Goal: Task Accomplishment & Management: Use online tool/utility

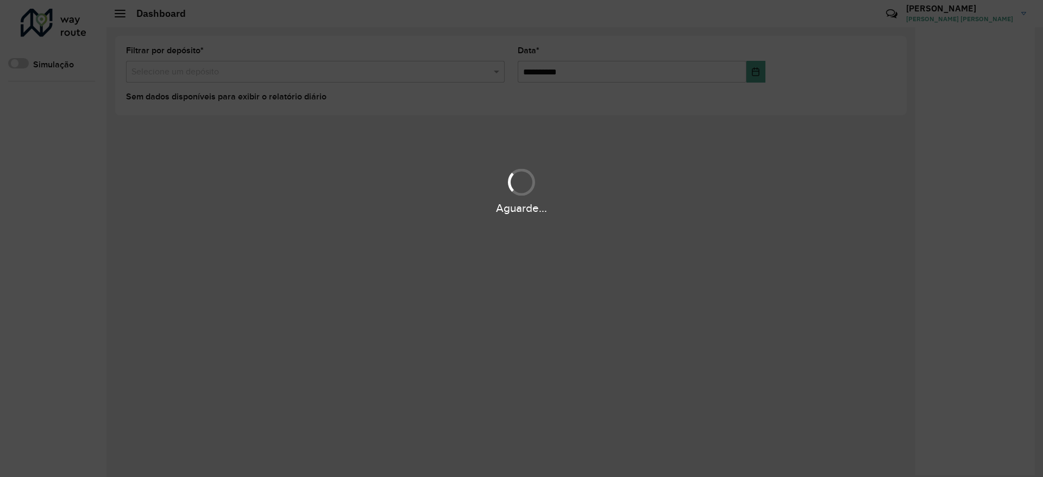
drag, startPoint x: 0, startPoint y: 0, endPoint x: 569, endPoint y: 67, distance: 572.7
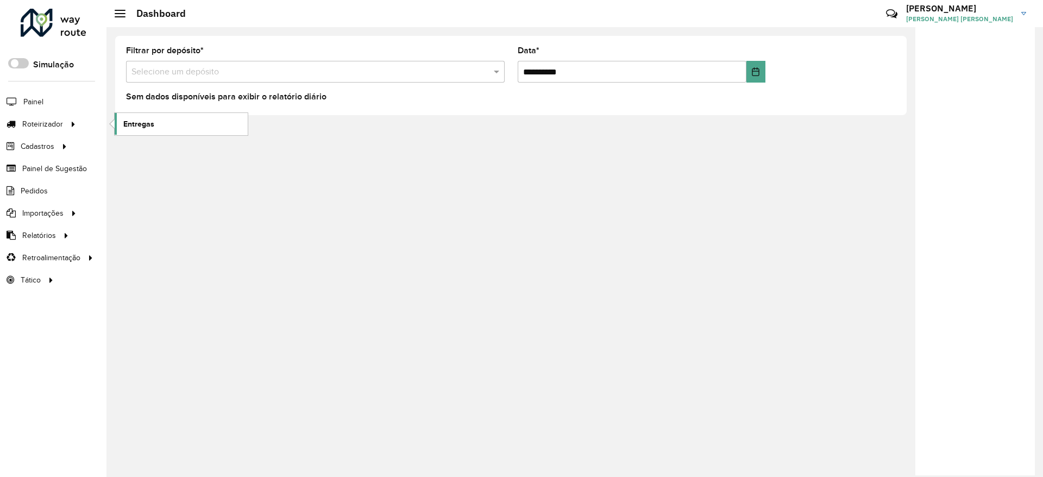
click at [136, 124] on span "Entregas" at bounding box center [138, 123] width 31 height 11
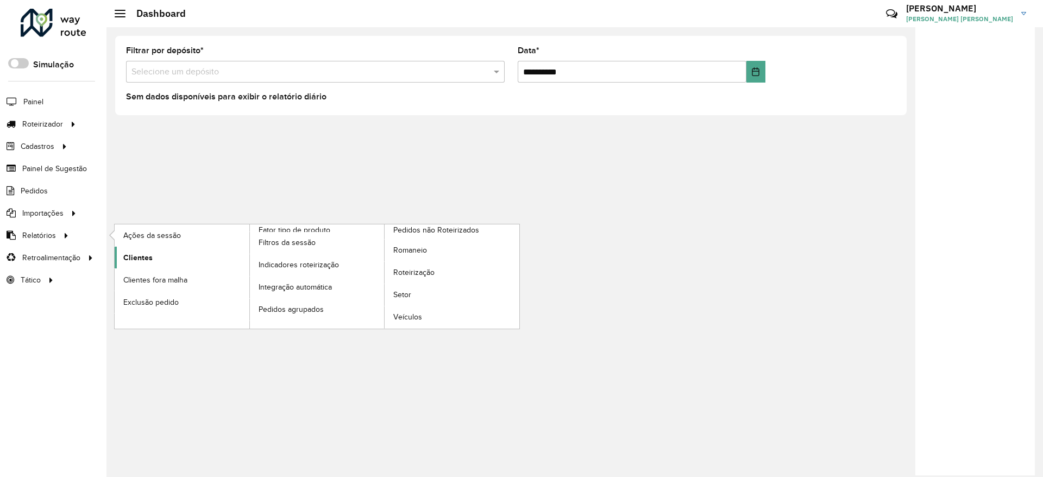
click at [146, 255] on span "Clientes" at bounding box center [137, 257] width 29 height 11
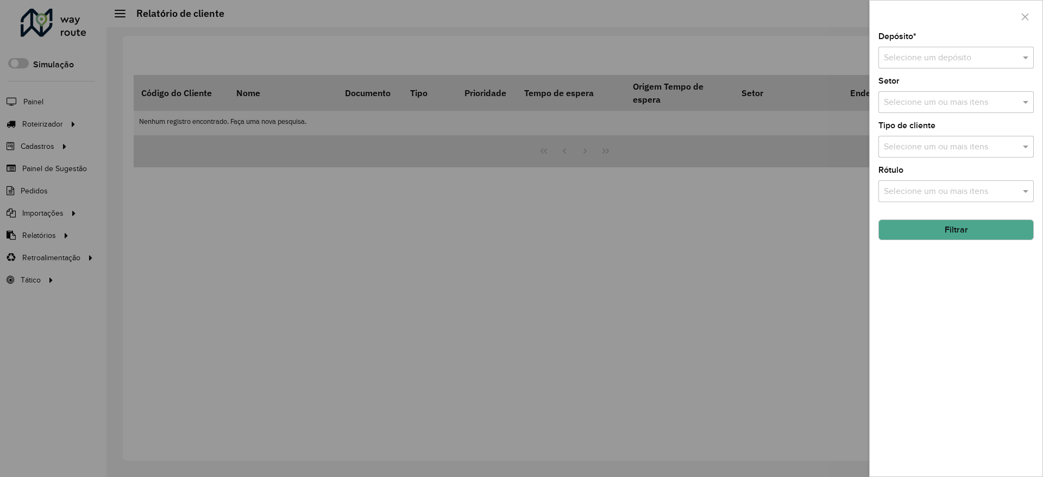
click at [945, 55] on input "text" at bounding box center [945, 58] width 123 height 13
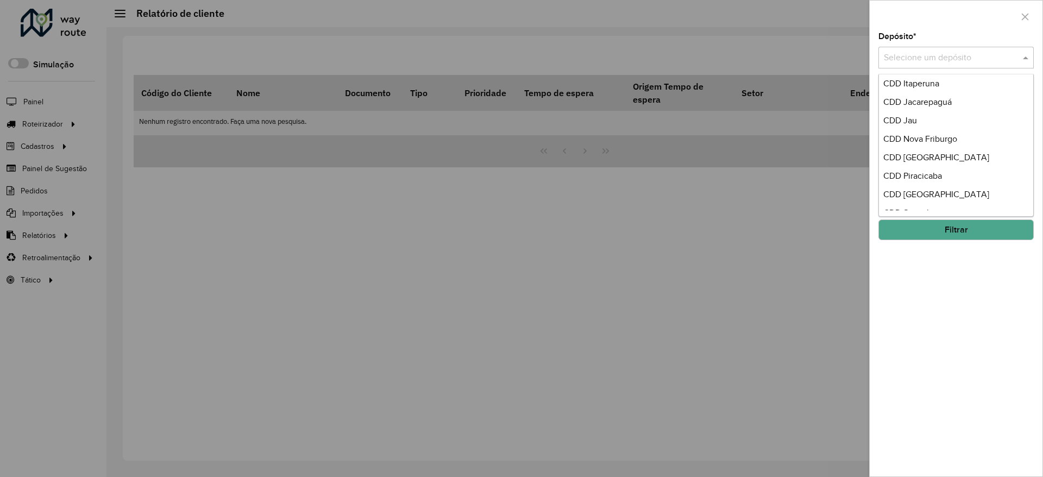
scroll to position [109, 0]
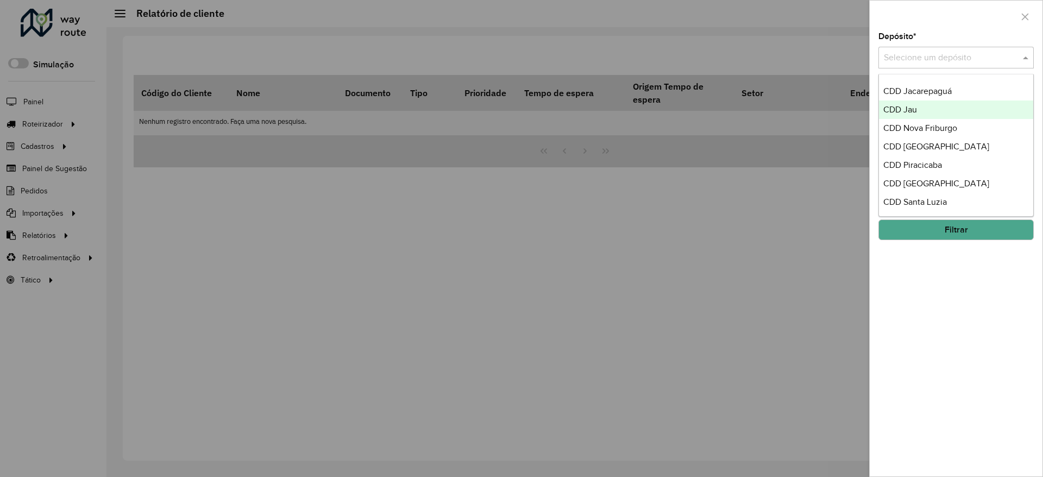
click at [916, 108] on span "CDD Jau" at bounding box center [900, 109] width 34 height 9
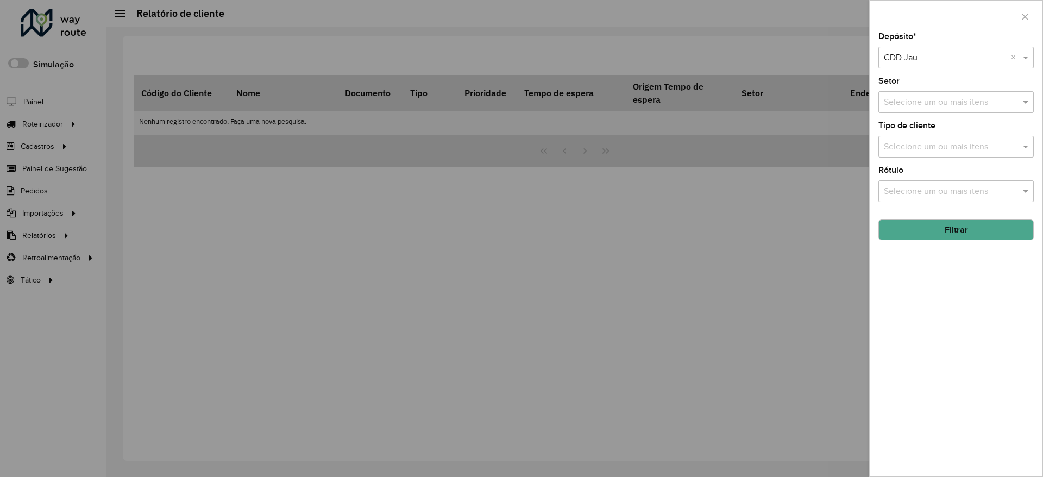
click at [959, 230] on button "Filtrar" at bounding box center [955, 229] width 155 height 21
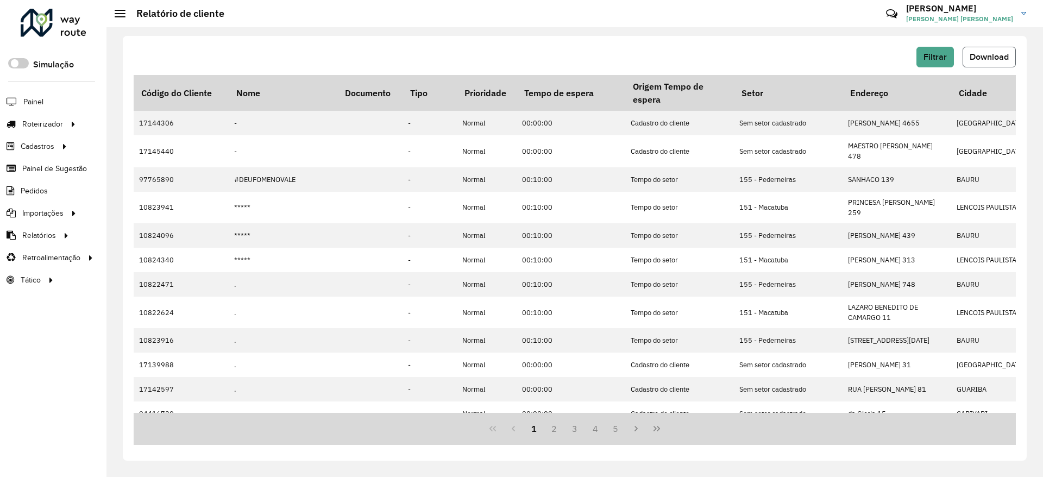
click at [974, 57] on span "Download" at bounding box center [989, 56] width 39 height 9
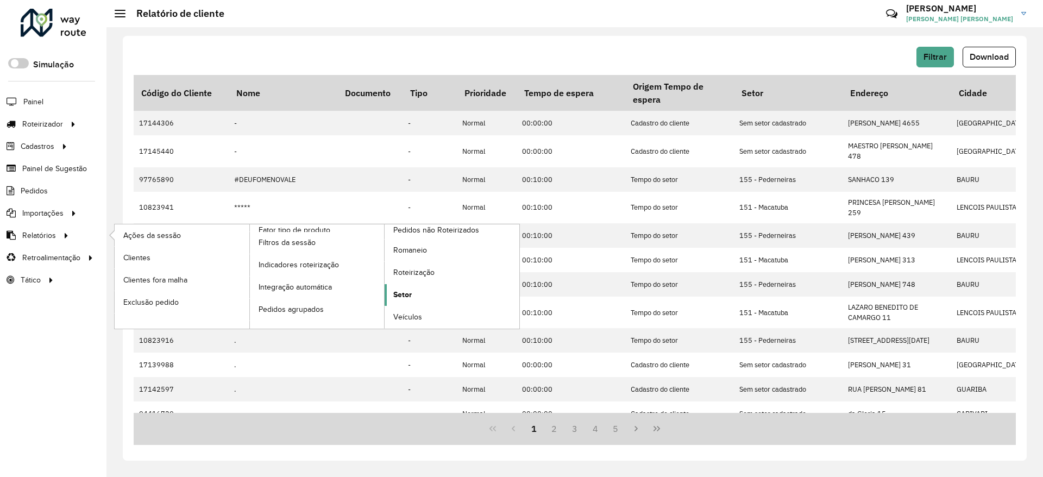
click at [425, 293] on link "Setor" at bounding box center [452, 295] width 135 height 22
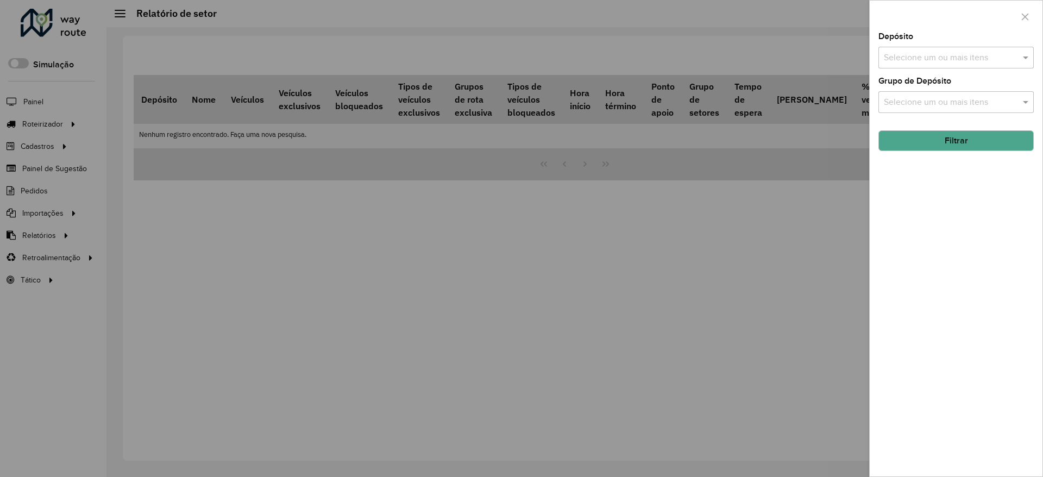
click at [930, 49] on div "Selecione um ou mais itens" at bounding box center [955, 58] width 155 height 22
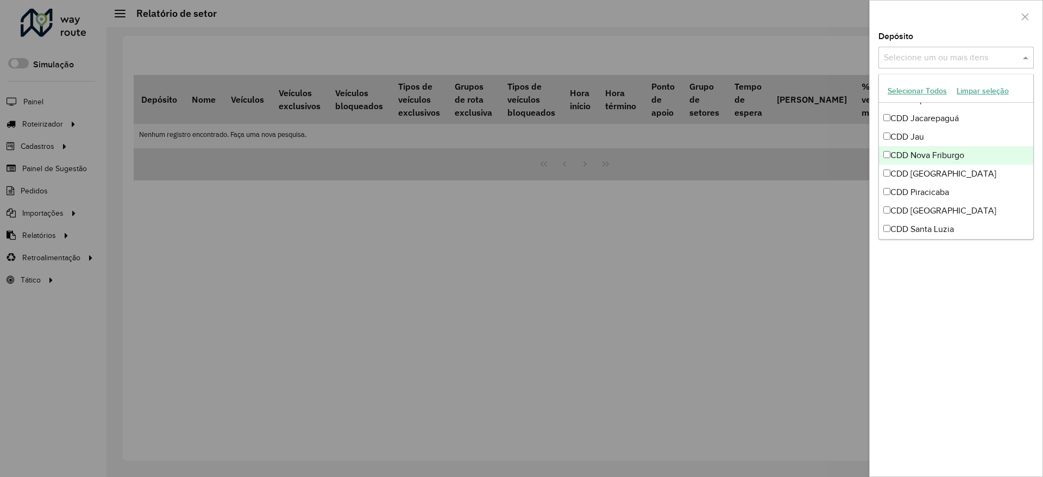
scroll to position [109, 0]
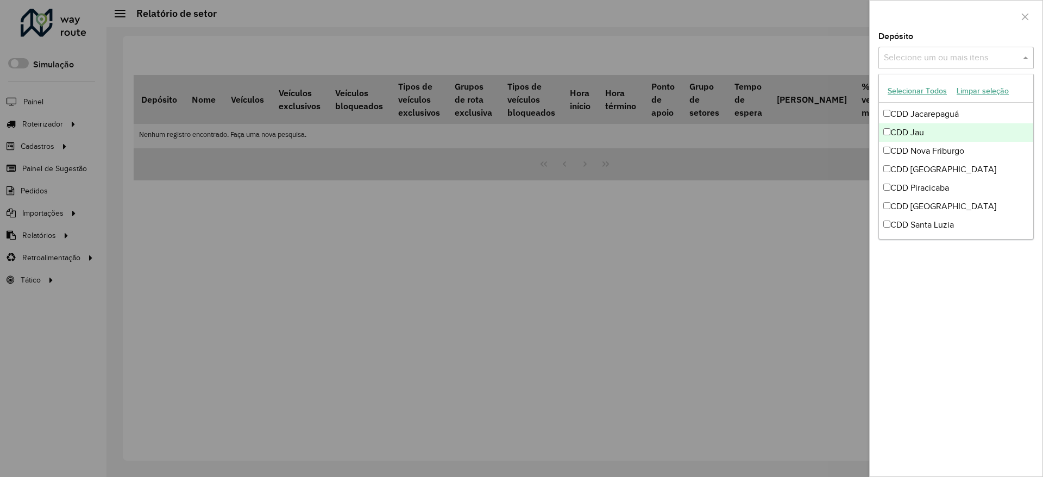
click at [920, 121] on div "CDD Jacarepaguá" at bounding box center [956, 114] width 154 height 18
click at [919, 111] on div "CDD Jacarepaguá" at bounding box center [956, 114] width 154 height 18
click at [909, 128] on div "CDD Jau" at bounding box center [956, 132] width 154 height 18
click at [933, 286] on div "Depósito Selecione um ou mais itens CDD Jau × × Grupo de Depósito Selecione um …" at bounding box center [956, 255] width 173 height 444
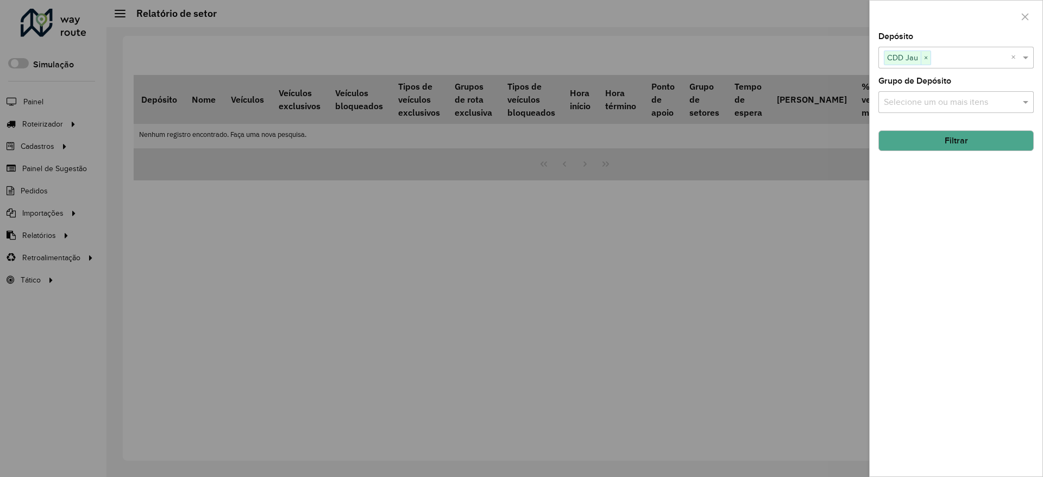
click at [940, 141] on button "Filtrar" at bounding box center [955, 140] width 155 height 21
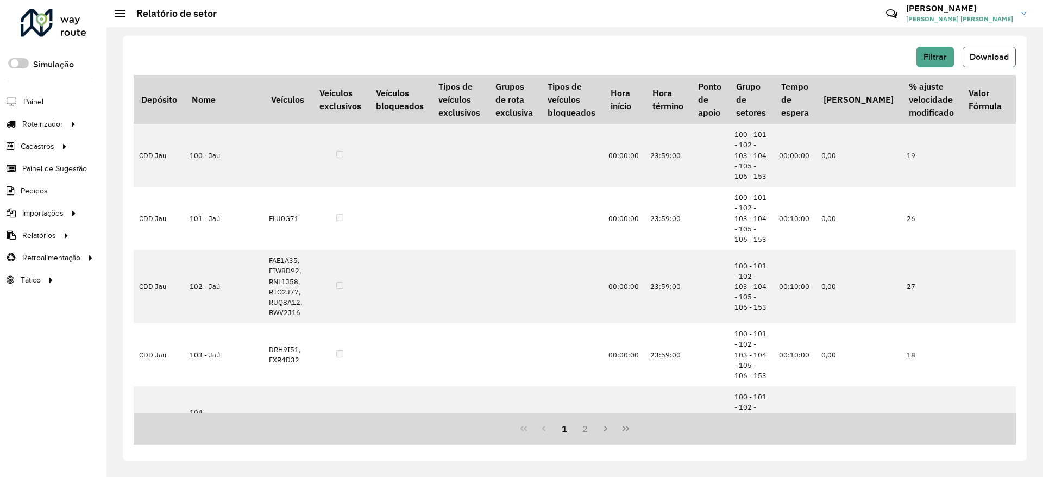
click at [976, 54] on span "Download" at bounding box center [989, 56] width 39 height 9
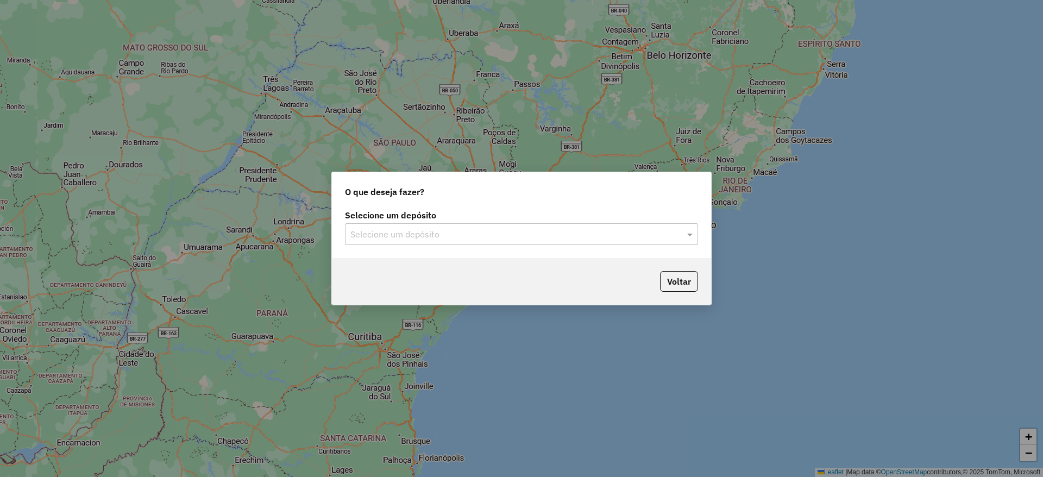
click at [452, 246] on div "Selecione um depósito Selecione um depósito" at bounding box center [521, 232] width 379 height 51
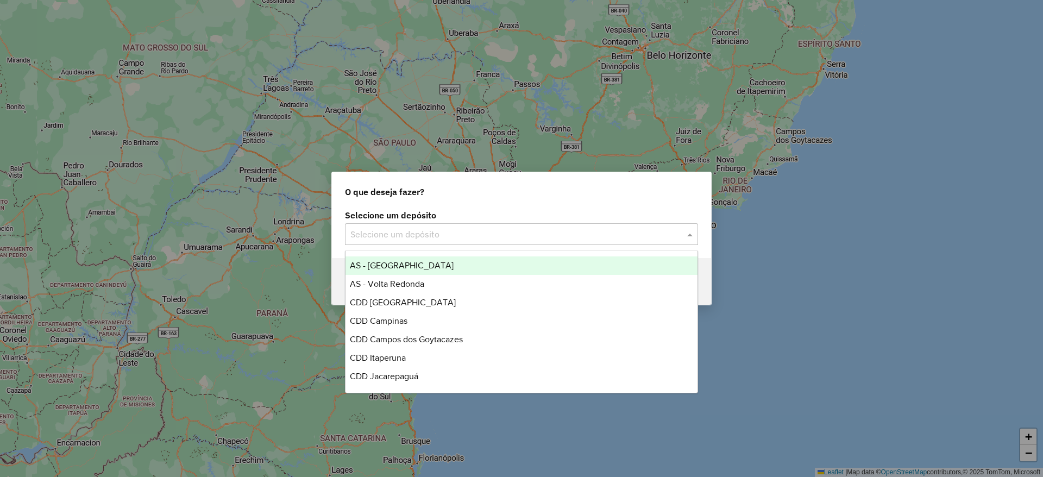
click at [474, 234] on input "text" at bounding box center [510, 234] width 320 height 13
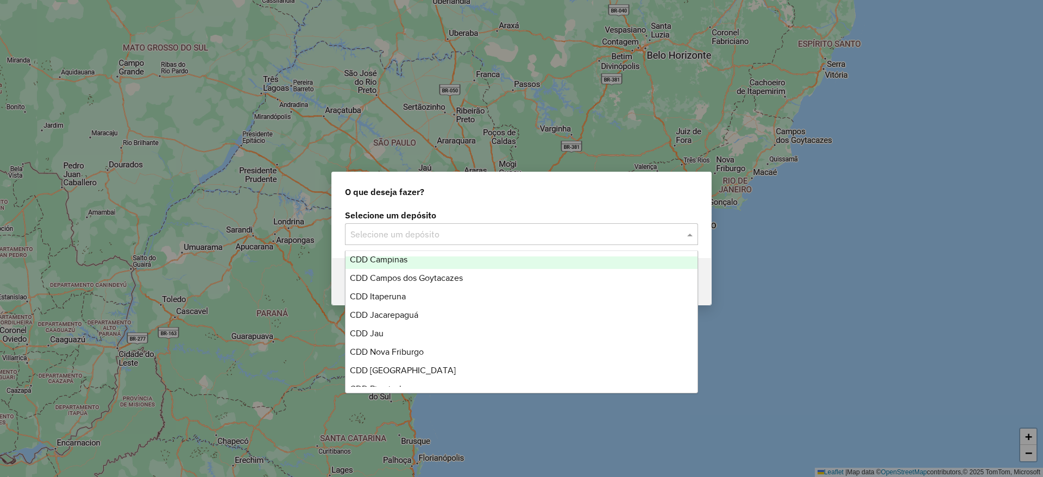
scroll to position [81, 0]
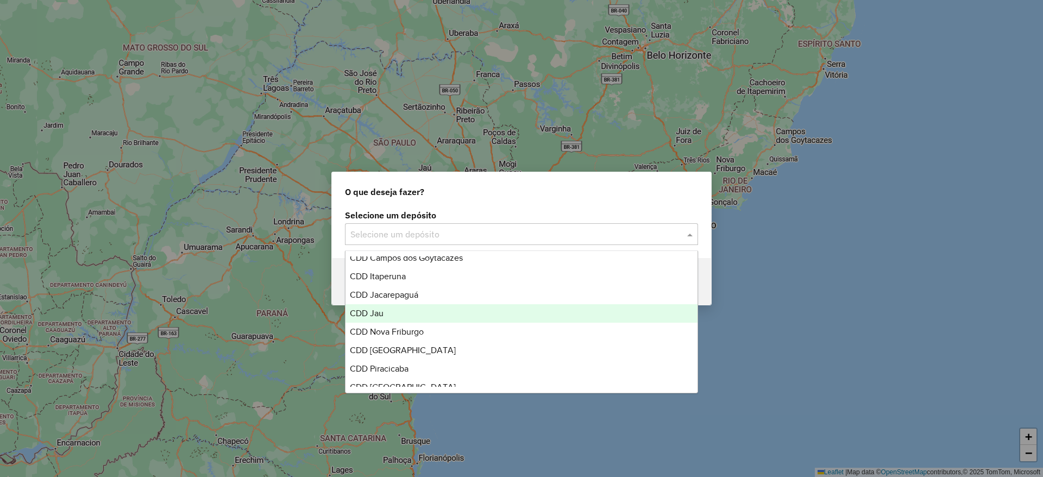
click at [399, 308] on div "CDD Jau" at bounding box center [521, 313] width 352 height 18
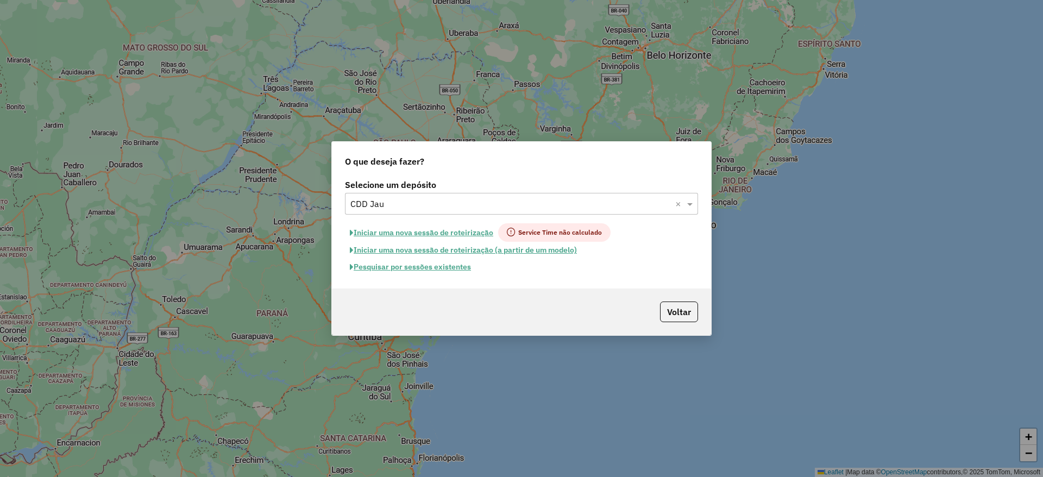
click at [449, 266] on button "Pesquisar por sessões existentes" at bounding box center [410, 267] width 131 height 17
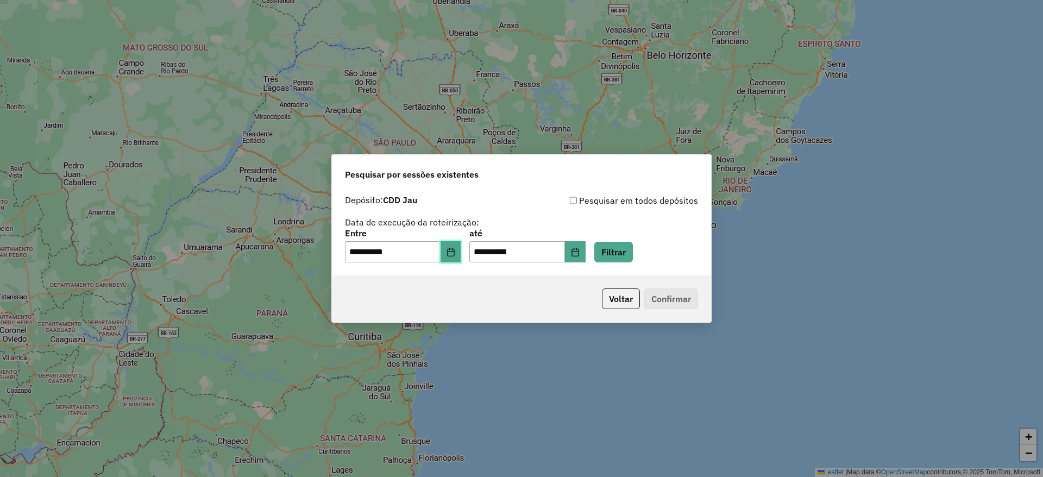
click at [455, 253] on icon "Choose Date" at bounding box center [451, 252] width 9 height 9
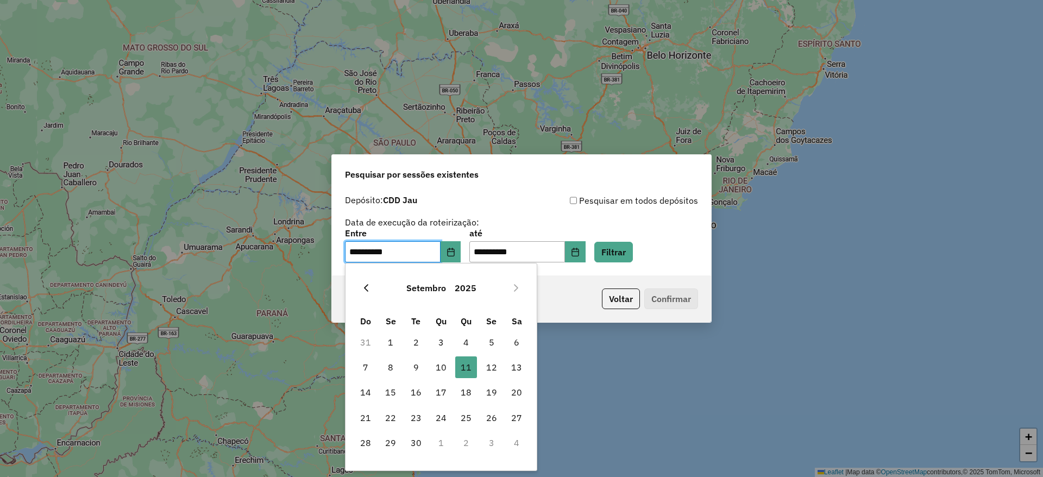
click at [362, 291] on icon "Previous Month" at bounding box center [366, 288] width 9 height 9
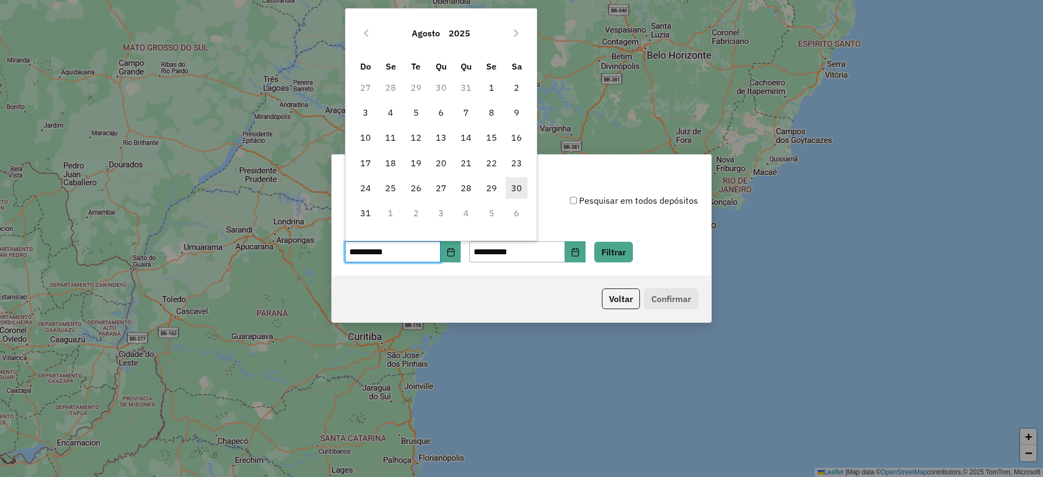
click at [514, 190] on span "30" at bounding box center [517, 188] width 22 height 22
type input "**********"
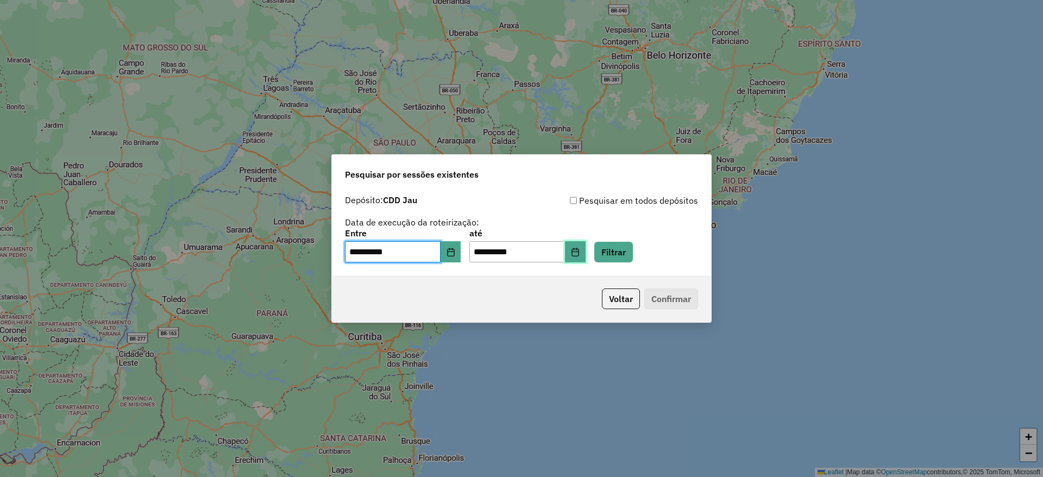
click at [579, 248] on icon "Choose Date" at bounding box center [574, 252] width 7 height 9
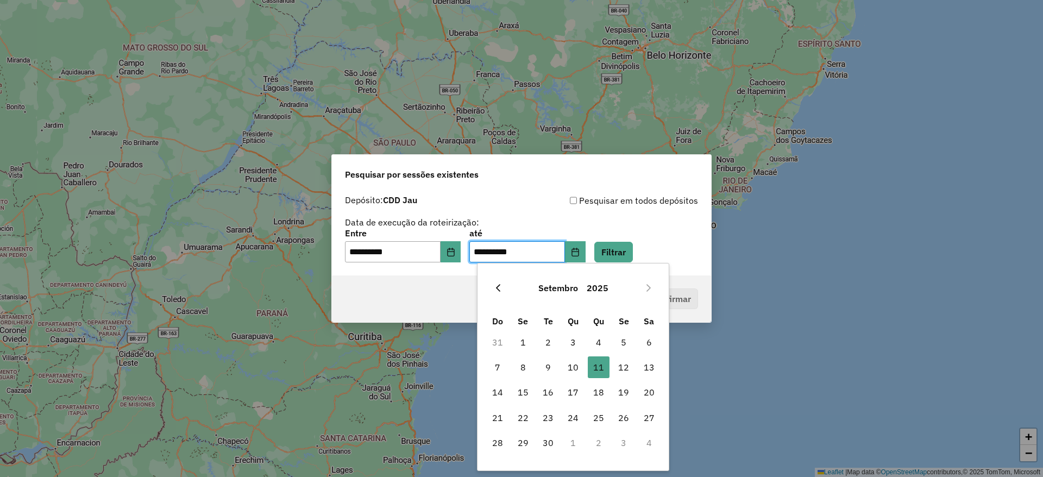
click at [497, 291] on icon "Previous Month" at bounding box center [498, 288] width 9 height 9
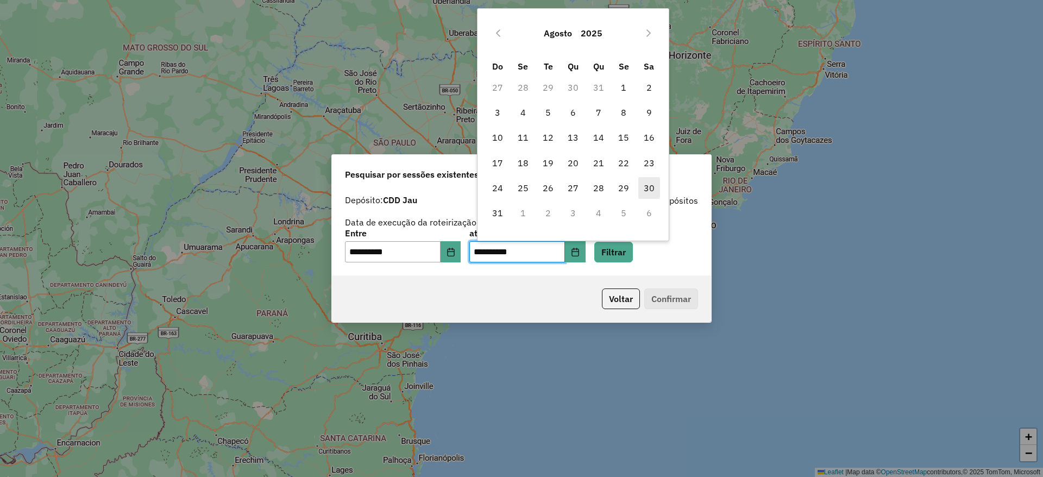
click at [653, 187] on span "30" at bounding box center [649, 188] width 22 height 22
type input "**********"
click at [633, 258] on button "Filtrar" at bounding box center [613, 252] width 39 height 21
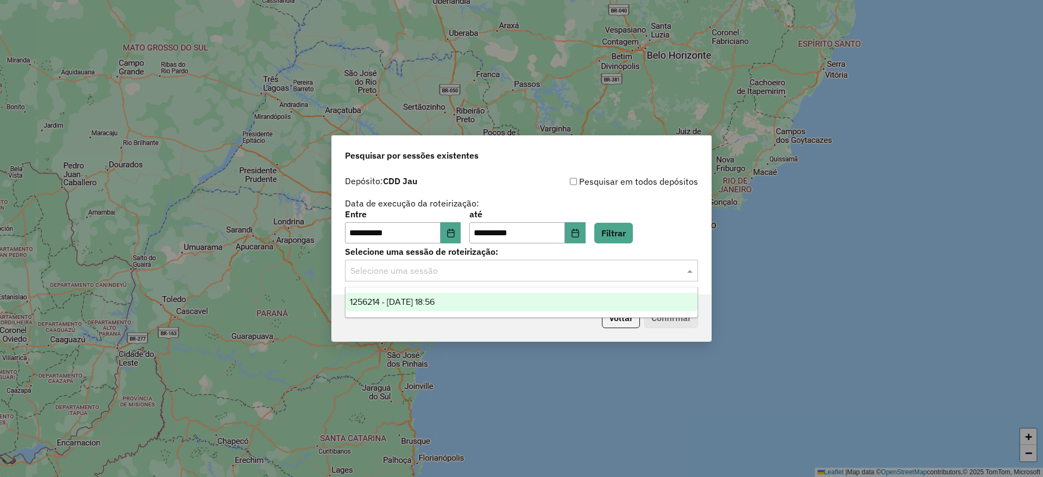
click at [489, 271] on input "text" at bounding box center [510, 271] width 320 height 13
click at [480, 301] on div "1256214 - 30/08/2025 18:56" at bounding box center [521, 302] width 352 height 18
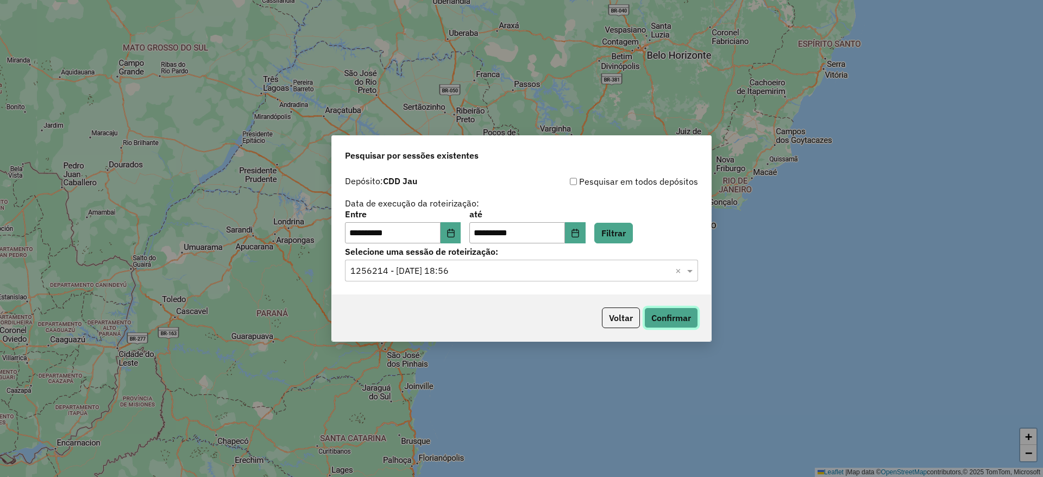
click at [671, 320] on button "Confirmar" at bounding box center [671, 317] width 54 height 21
click at [455, 233] on icon "Choose Date" at bounding box center [451, 233] width 9 height 9
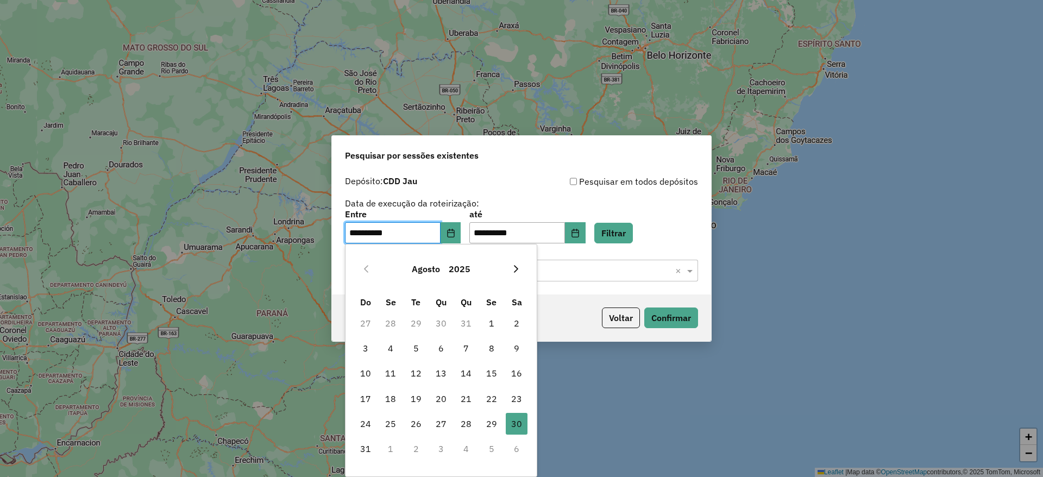
click at [519, 269] on icon "Next Month" at bounding box center [516, 269] width 9 height 9
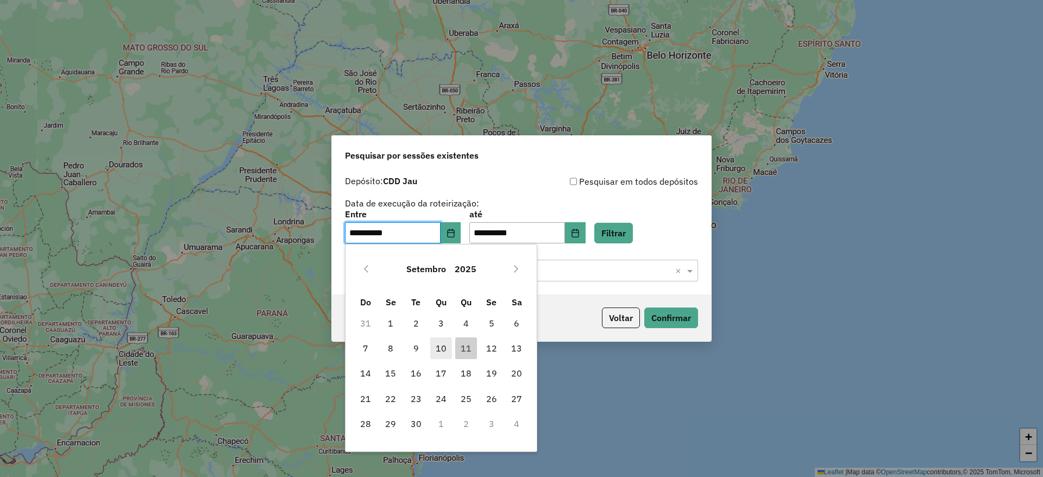
click at [439, 344] on span "10" at bounding box center [441, 348] width 22 height 22
type input "**********"
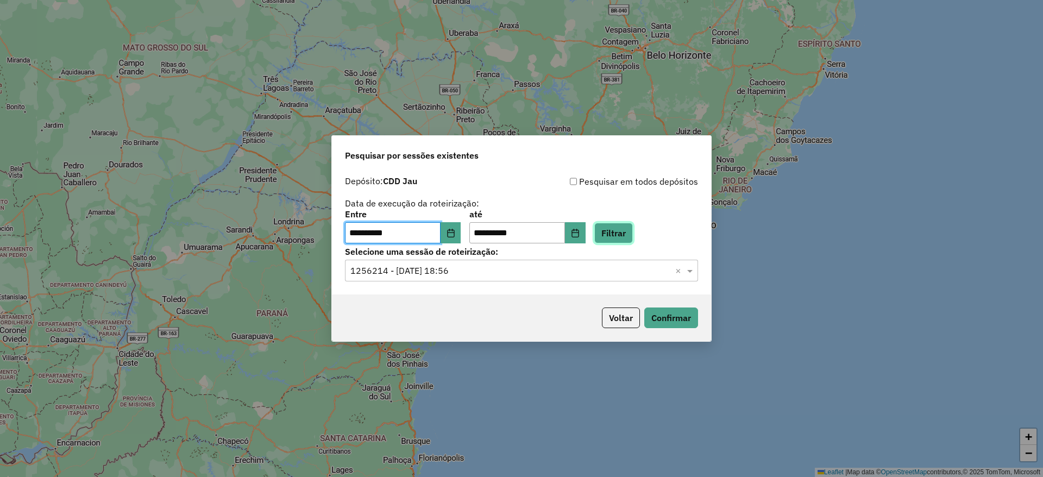
click at [622, 225] on button "Filtrar" at bounding box center [613, 233] width 39 height 21
click at [509, 275] on input "text" at bounding box center [510, 271] width 320 height 13
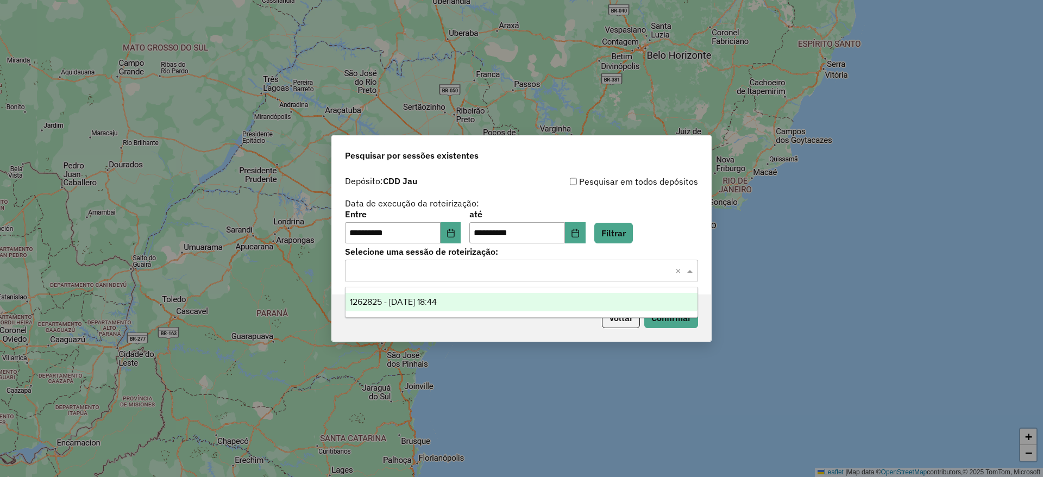
click at [513, 295] on div "1262825 - 10/09/2025 18:44" at bounding box center [521, 302] width 352 height 18
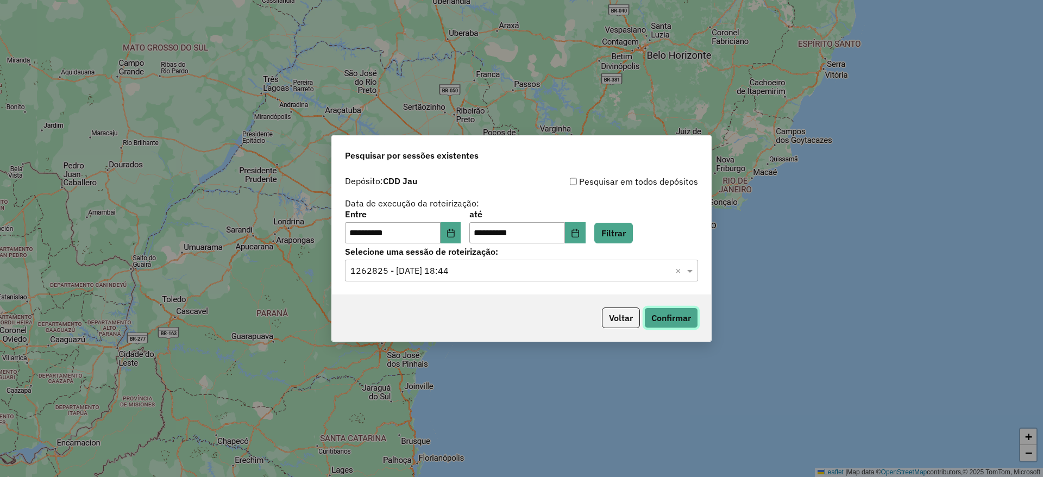
click at [662, 324] on button "Confirmar" at bounding box center [671, 317] width 54 height 21
click at [455, 230] on icon "Choose Date" at bounding box center [451, 233] width 9 height 9
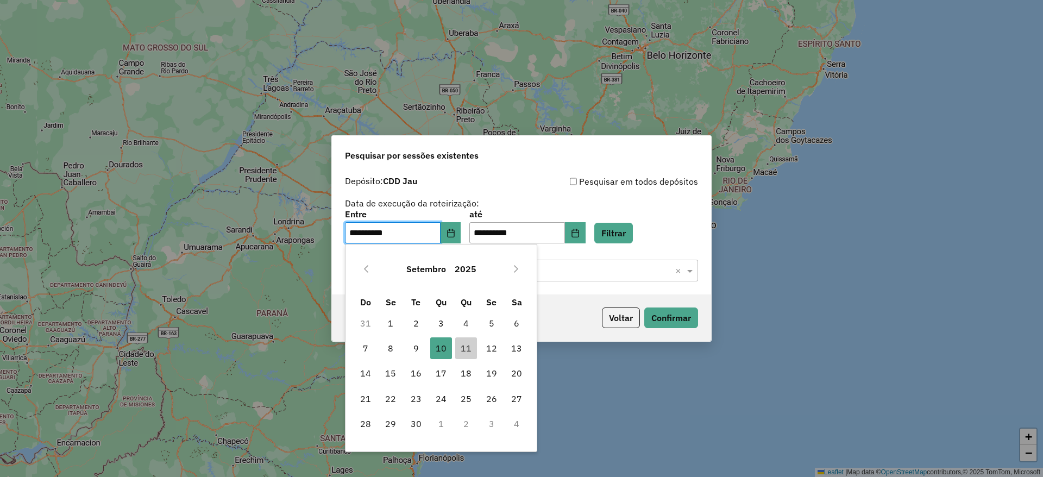
click at [421, 348] on span "9" at bounding box center [416, 348] width 22 height 22
type input "**********"
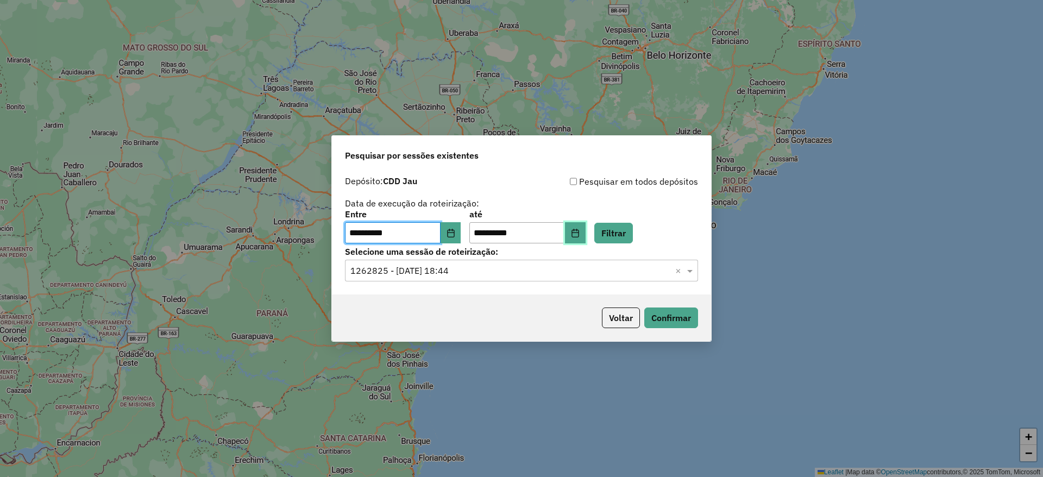
click at [579, 232] on icon "Choose Date" at bounding box center [574, 233] width 7 height 9
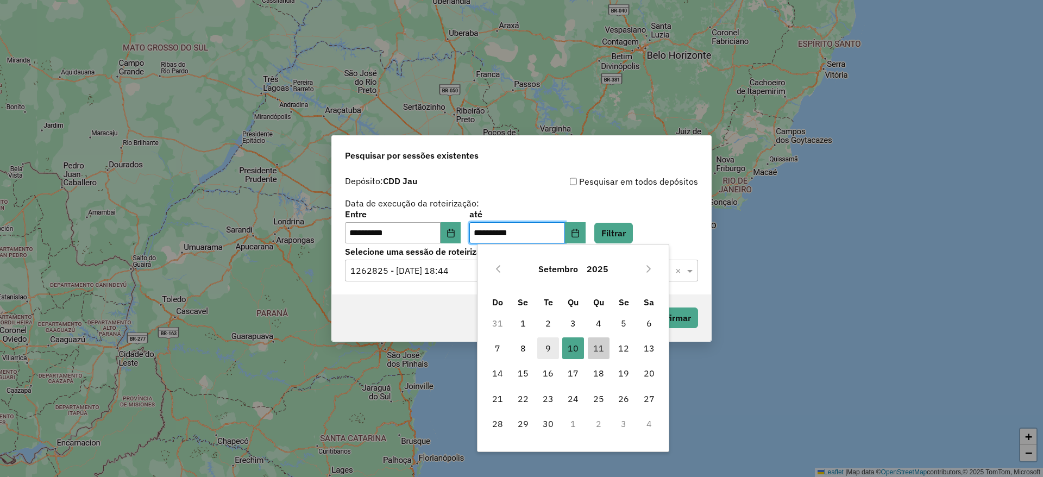
click at [550, 346] on span "9" at bounding box center [548, 348] width 22 height 22
type input "**********"
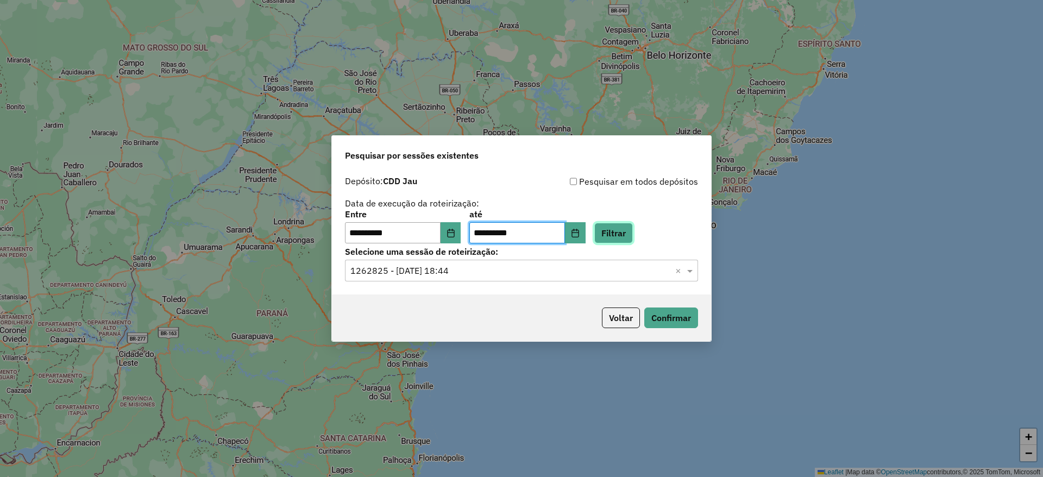
click at [633, 229] on button "Filtrar" at bounding box center [613, 233] width 39 height 21
click at [523, 267] on input "text" at bounding box center [510, 271] width 320 height 13
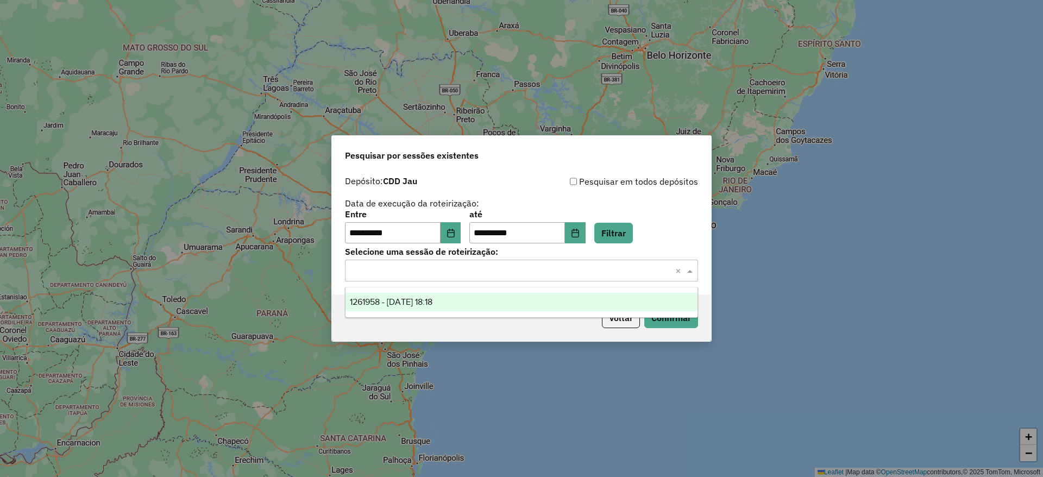
click at [499, 297] on div "1261958 - 09/09/2025 18:18" at bounding box center [521, 302] width 352 height 18
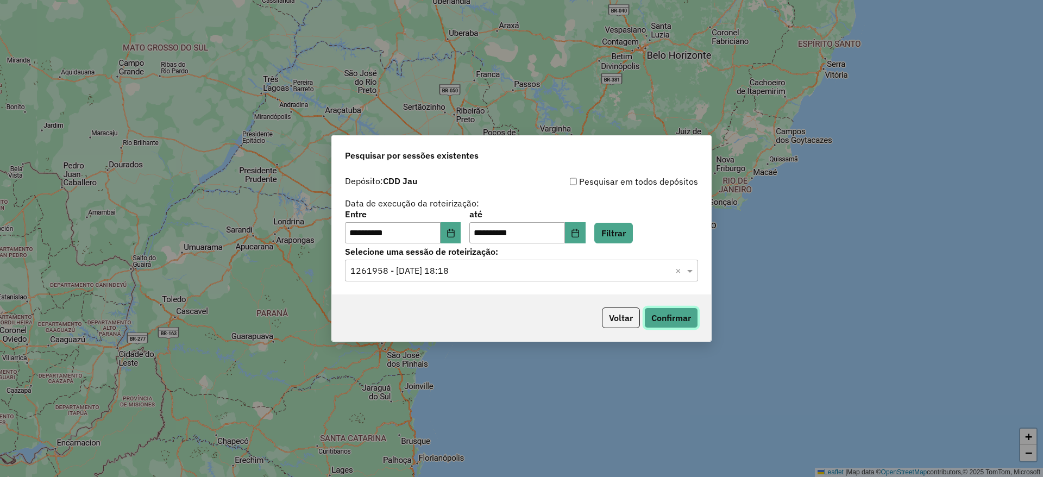
click at [665, 321] on button "Confirmar" at bounding box center [671, 317] width 54 height 21
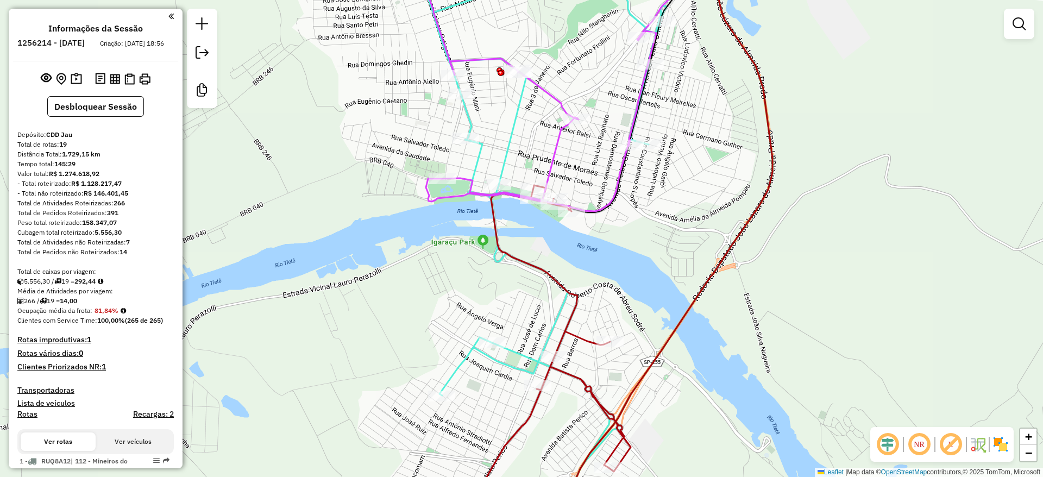
drag, startPoint x: 891, startPoint y: 447, endPoint x: 919, endPoint y: 445, distance: 27.8
click at [891, 447] on em at bounding box center [888, 444] width 26 height 26
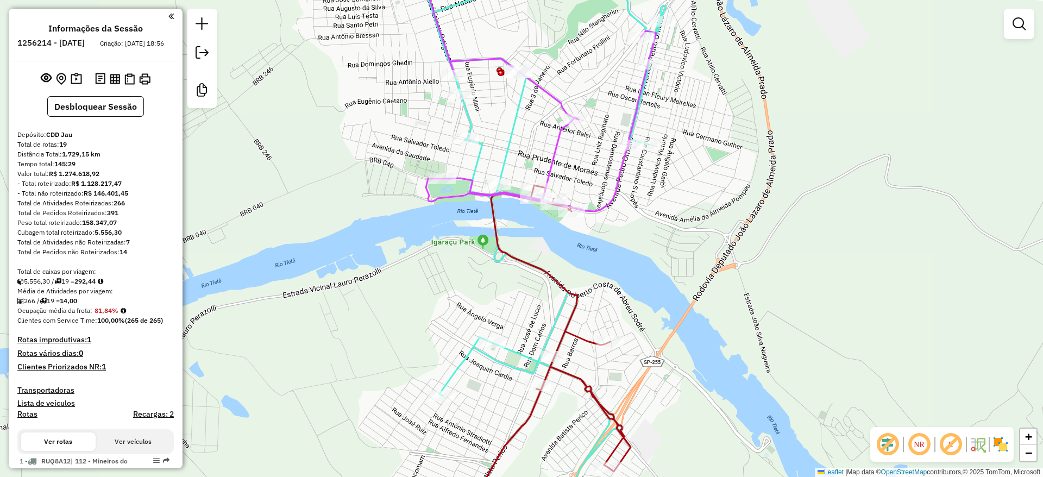
click at [959, 444] on em at bounding box center [951, 444] width 26 height 26
click at [1012, 447] on div "NR" at bounding box center [941, 444] width 143 height 35
click at [998, 447] on img at bounding box center [1000, 444] width 17 height 17
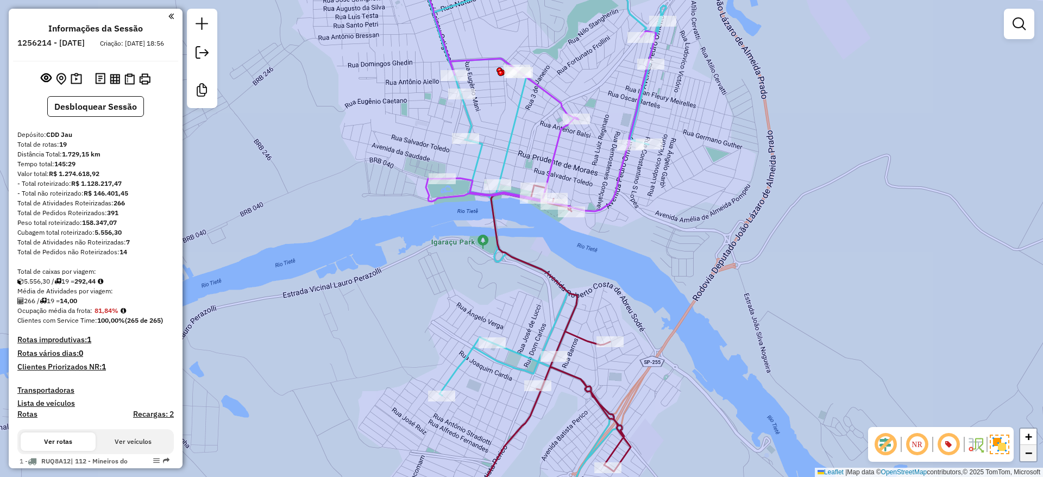
click at [1021, 446] on link "−" at bounding box center [1028, 453] width 16 height 16
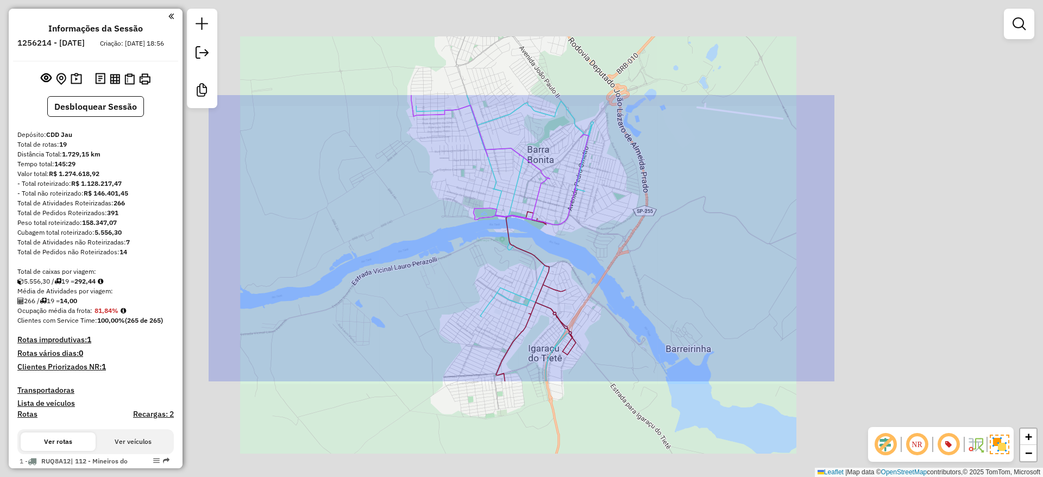
click at [1011, 448] on div "NR" at bounding box center [941, 444] width 146 height 35
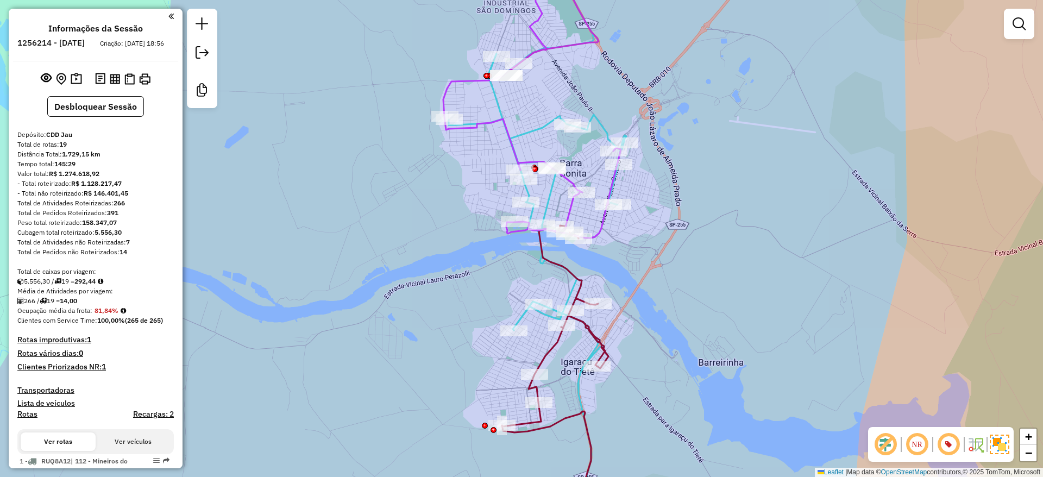
drag, startPoint x: 637, startPoint y: 264, endPoint x: 683, endPoint y: 280, distance: 49.5
click at [683, 280] on div "Janela de atendimento Grade de atendimento Capacidade Transportadoras Veículos …" at bounding box center [521, 238] width 1043 height 477
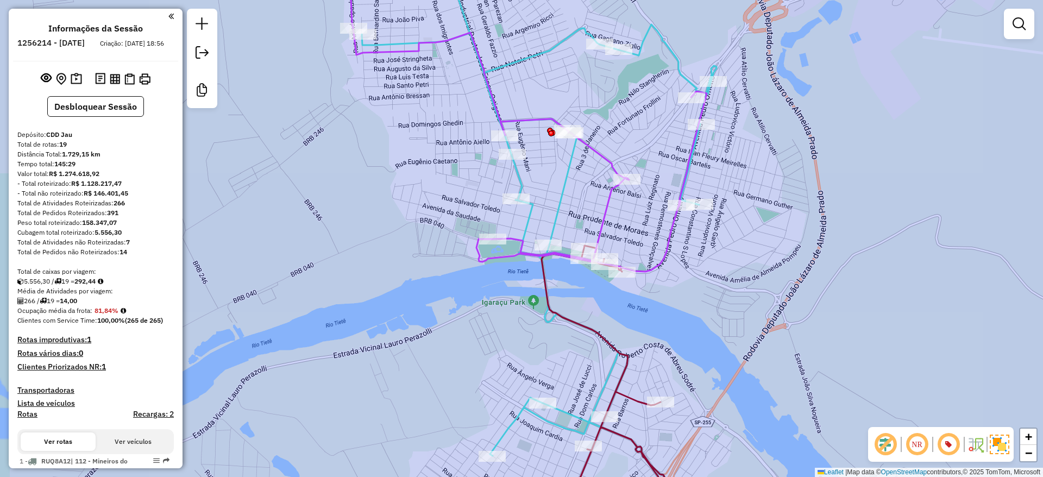
drag, startPoint x: 756, startPoint y: 266, endPoint x: 749, endPoint y: 266, distance: 7.1
click at [749, 266] on div "Janela de atendimento Grade de atendimento Capacidade Transportadoras Veículos …" at bounding box center [521, 238] width 1043 height 477
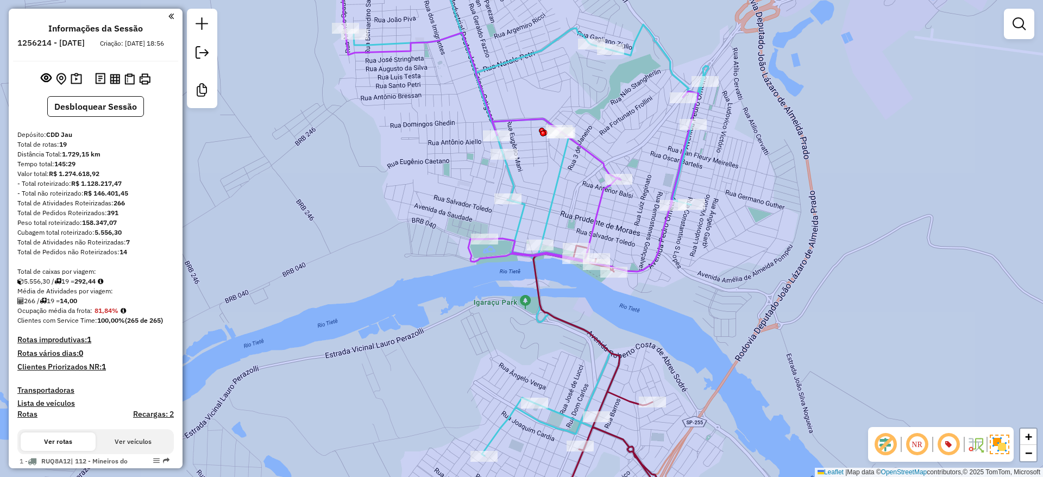
click at [168, 17] on em at bounding box center [170, 16] width 5 height 10
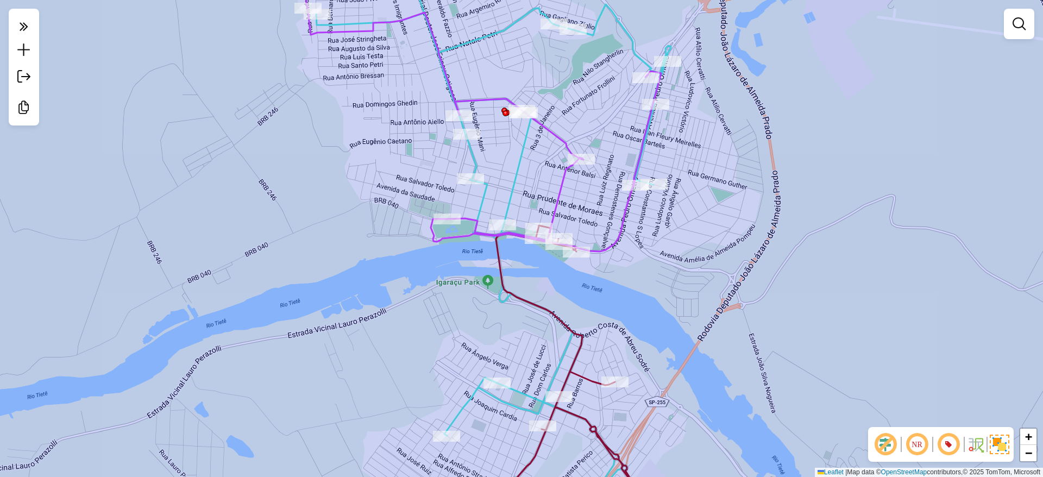
drag, startPoint x: 422, startPoint y: 288, endPoint x: 385, endPoint y: 265, distance: 44.2
click at [385, 265] on div "Janela de atendimento Grade de atendimento Capacidade Transportadoras Veículos …" at bounding box center [521, 238] width 1043 height 477
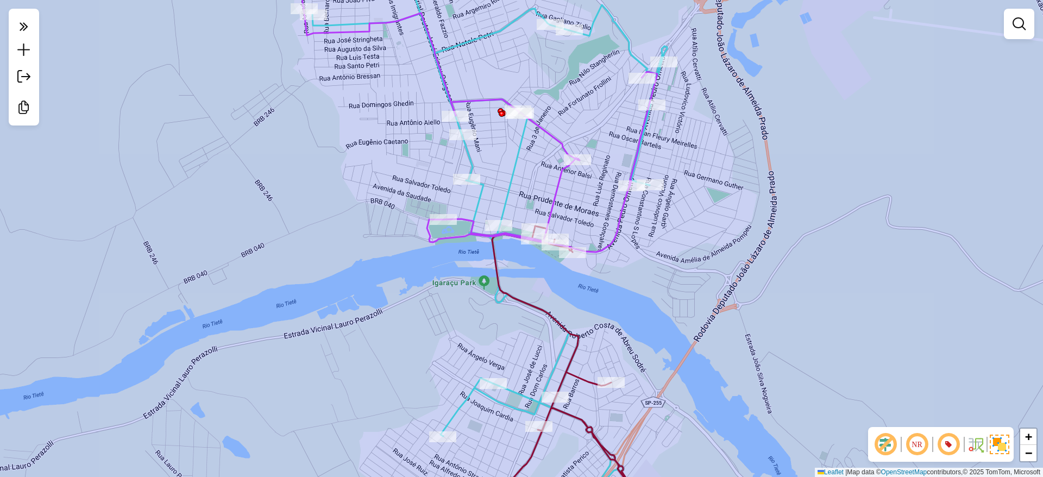
click at [391, 261] on div "Janela de atendimento Grade de atendimento Capacidade Transportadoras Veículos …" at bounding box center [521, 238] width 1043 height 477
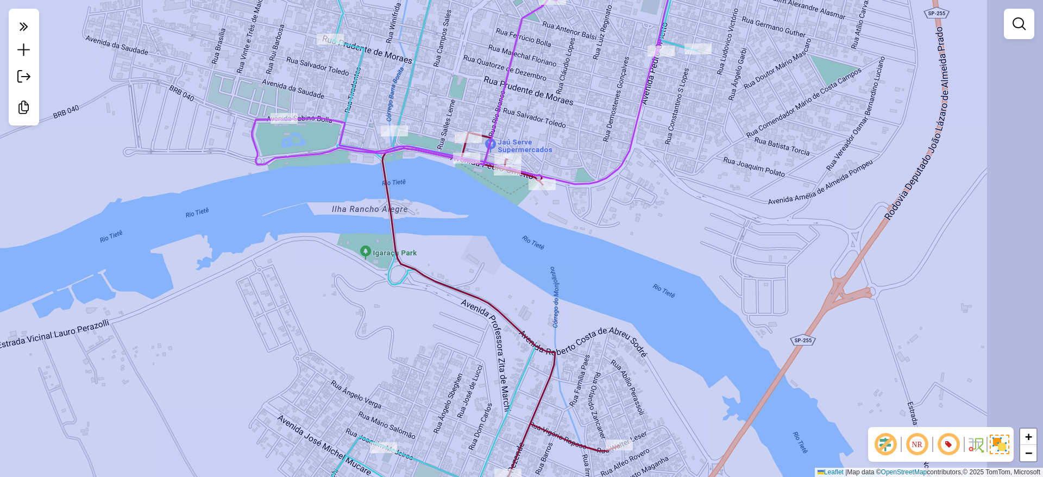
drag, startPoint x: 503, startPoint y: 267, endPoint x: 521, endPoint y: 273, distance: 18.9
click at [493, 265] on div "Janela de atendimento Grade de atendimento Capacidade Transportadoras Veículos …" at bounding box center [521, 238] width 1043 height 477
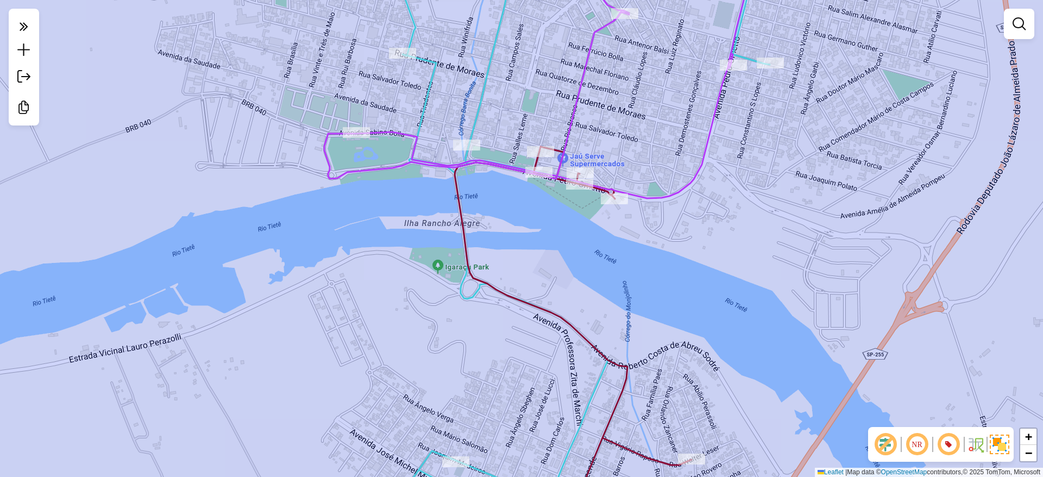
drag, startPoint x: 767, startPoint y: 279, endPoint x: 839, endPoint y: 291, distance: 73.2
click at [839, 291] on div "Janela de atendimento Grade de atendimento Capacidade Transportadoras Veículos …" at bounding box center [521, 238] width 1043 height 477
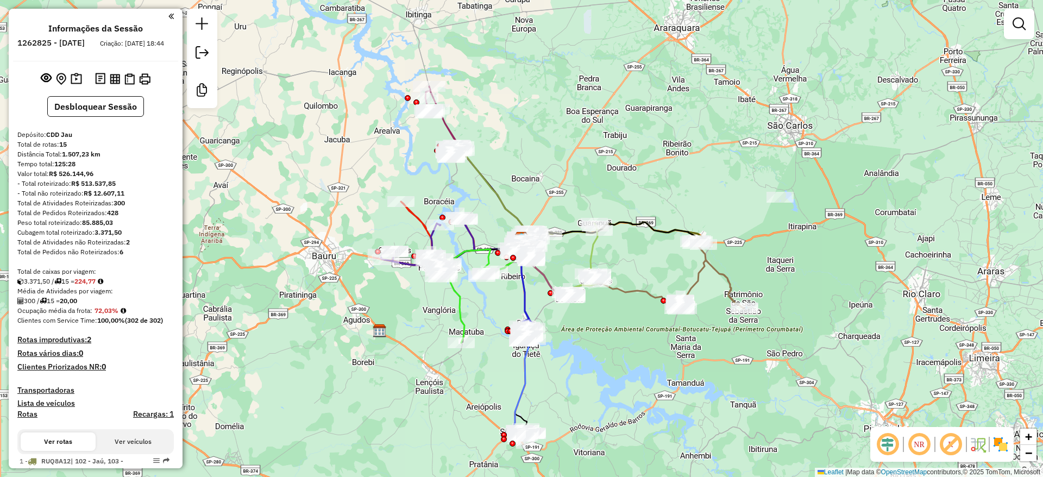
click at [883, 445] on em at bounding box center [888, 444] width 26 height 26
click at [959, 438] on em at bounding box center [951, 444] width 26 height 26
click at [1001, 446] on img at bounding box center [1000, 444] width 17 height 17
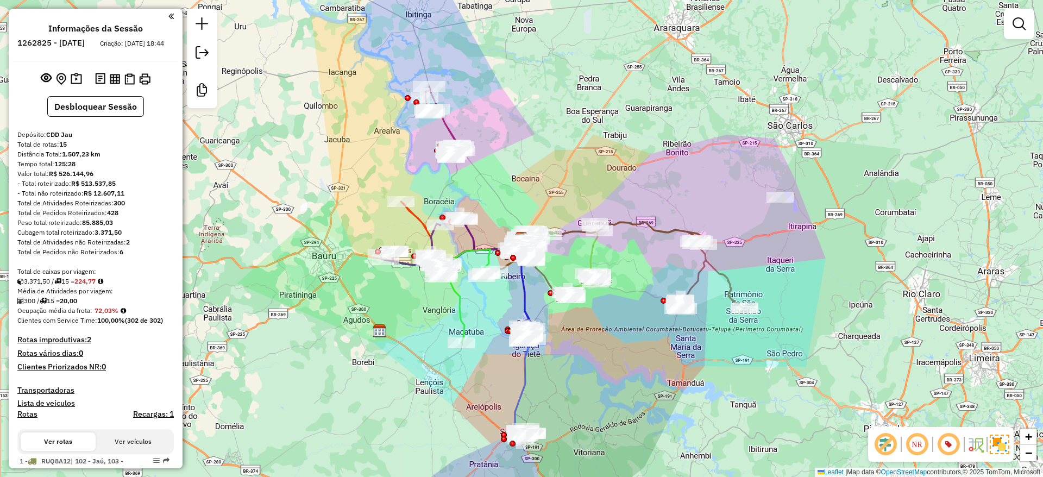
click at [967, 341] on div "Janela de atendimento Grade de atendimento Capacidade Transportadoras Veículos …" at bounding box center [521, 238] width 1043 height 477
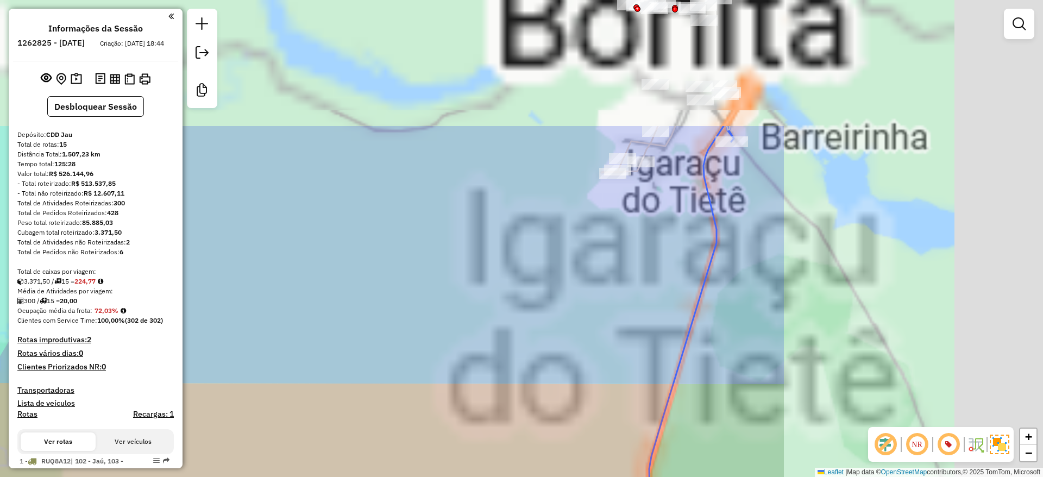
drag, startPoint x: 801, startPoint y: 254, endPoint x: 462, endPoint y: 410, distance: 373.1
click at [462, 410] on div "Janela de atendimento Grade de atendimento Capacidade Transportadoras Veículos …" at bounding box center [521, 238] width 1043 height 477
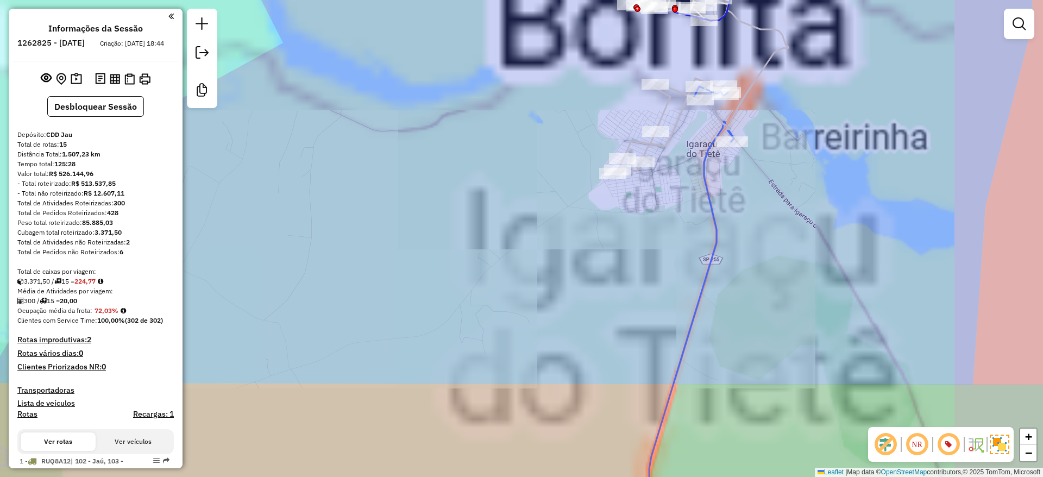
click at [588, 423] on div "Janela de atendimento Grade de atendimento Capacidade Transportadoras Veículos …" at bounding box center [521, 238] width 1043 height 477
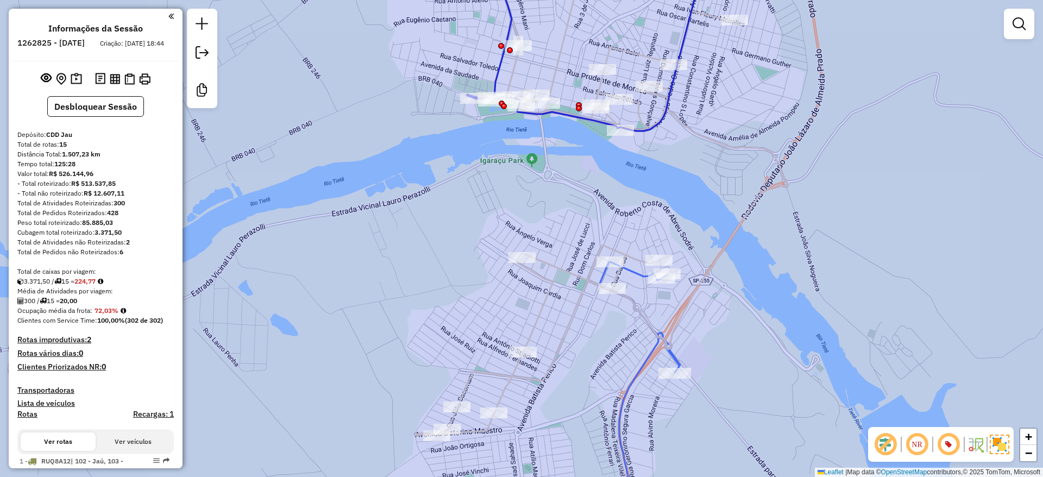
drag, startPoint x: 651, startPoint y: 174, endPoint x: 648, endPoint y: 193, distance: 18.7
click at [648, 193] on div "Janela de atendimento Grade de atendimento Capacidade Transportadoras Veículos …" at bounding box center [521, 238] width 1043 height 477
click at [776, 177] on div "Janela de atendimento Grade de atendimento Capacidade Transportadoras Veículos …" at bounding box center [521, 238] width 1043 height 477
click at [776, 191] on icon at bounding box center [602, 206] width 372 height 458
select select "**********"
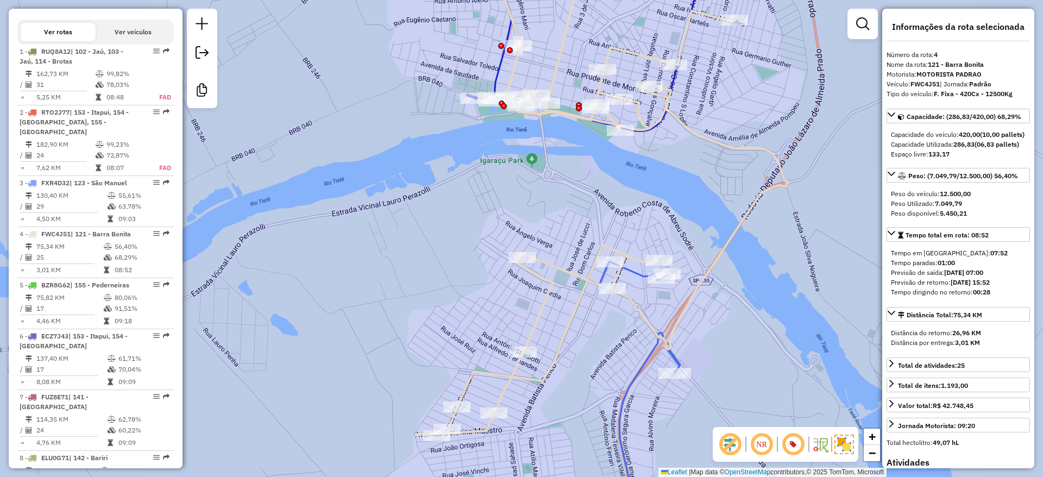
scroll to position [628, 0]
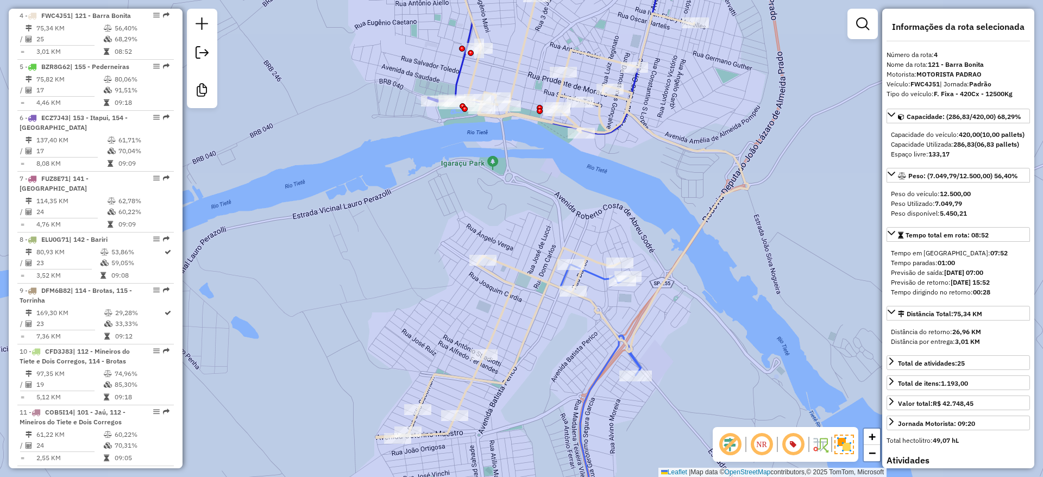
drag, startPoint x: 690, startPoint y: 205, endPoint x: 641, endPoint y: 207, distance: 48.9
click at [641, 207] on div "Janela de atendimento Grade de atendimento Capacidade Transportadoras Veículos …" at bounding box center [521, 238] width 1043 height 477
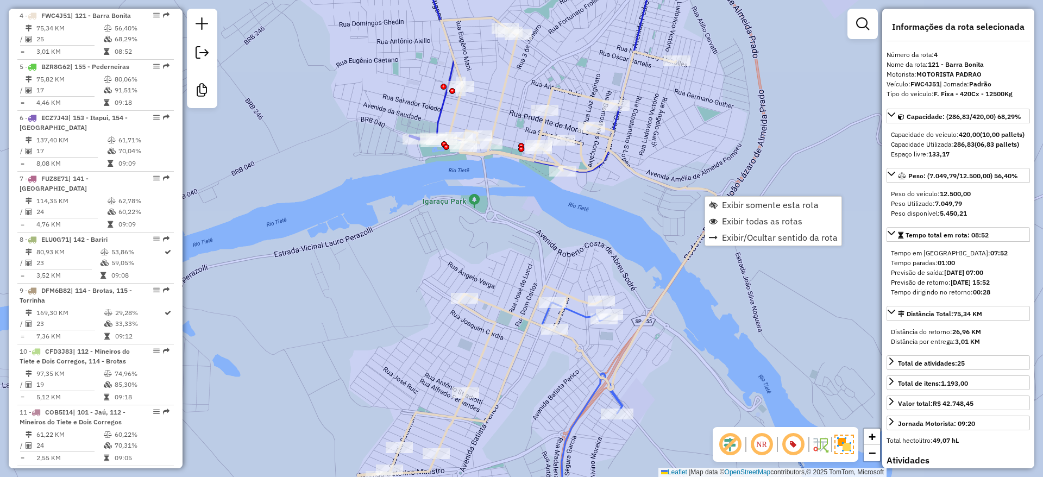
drag, startPoint x: 579, startPoint y: 207, endPoint x: 574, endPoint y: 245, distance: 38.3
click at [574, 245] on div "Janela de atendimento Grade de atendimento Capacidade Transportadoras Veículos …" at bounding box center [521, 238] width 1043 height 477
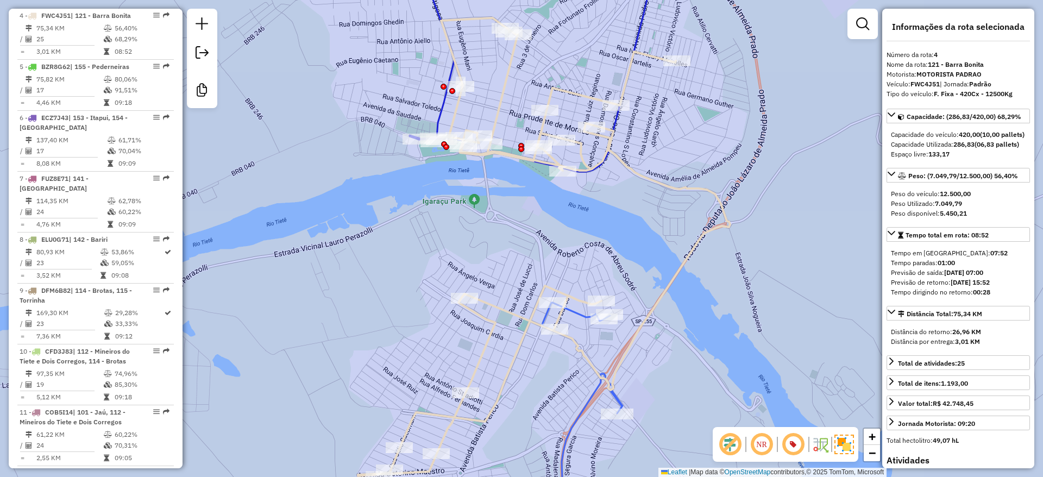
click at [438, 112] on icon at bounding box center [524, 61] width 290 height 219
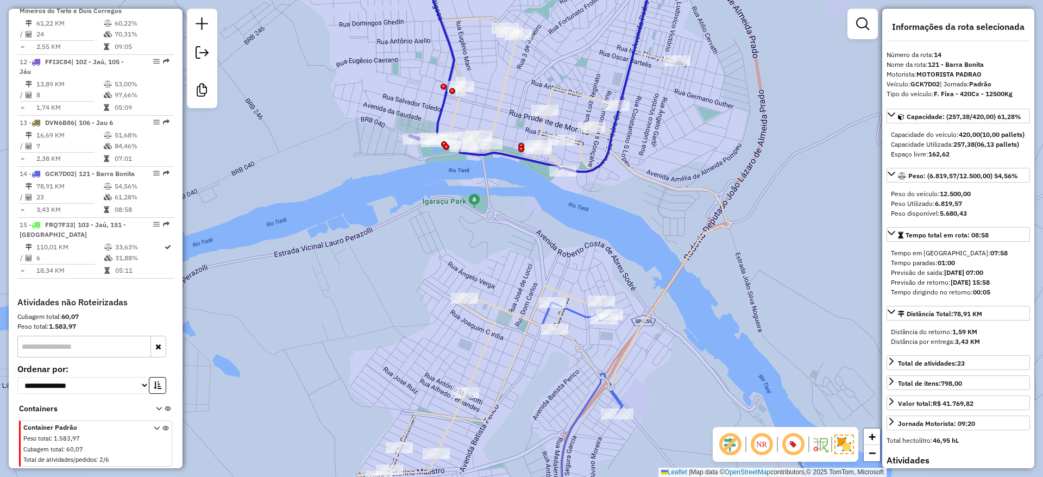
click at [451, 112] on icon at bounding box center [544, 247] width 372 height 458
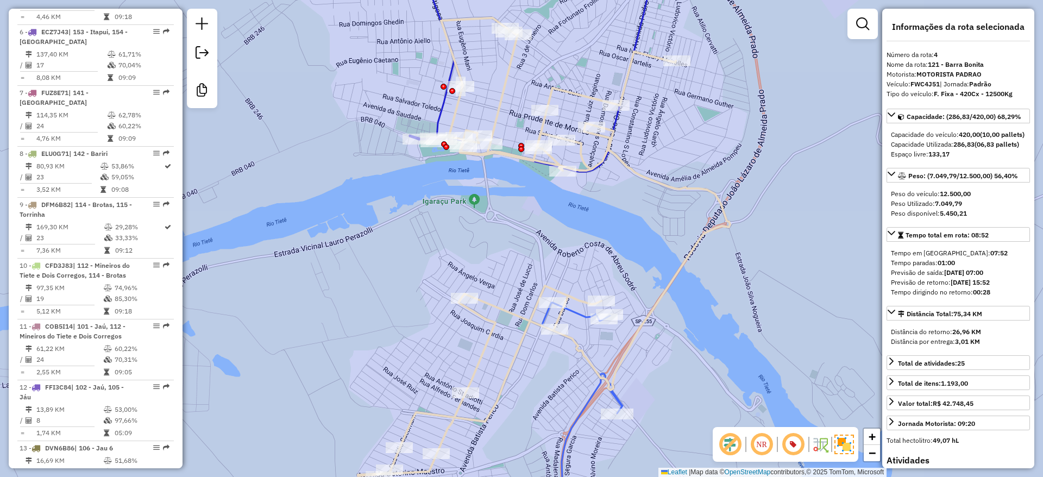
scroll to position [628, 0]
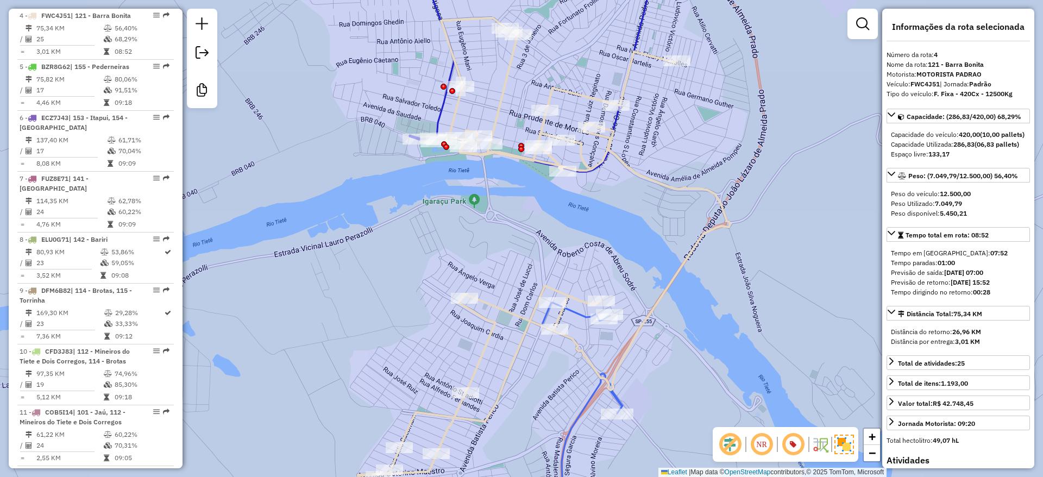
click at [576, 310] on icon at bounding box center [582, 414] width 81 height 222
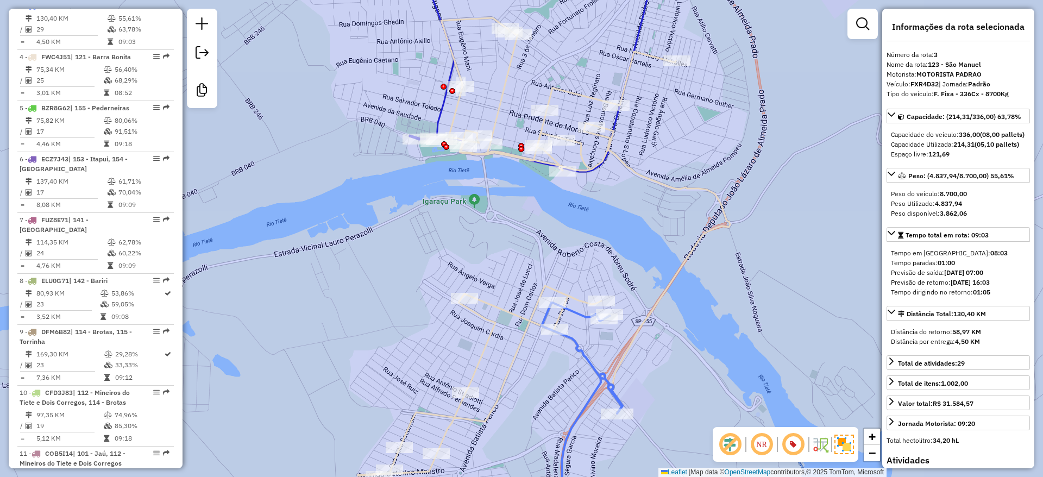
scroll to position [577, 0]
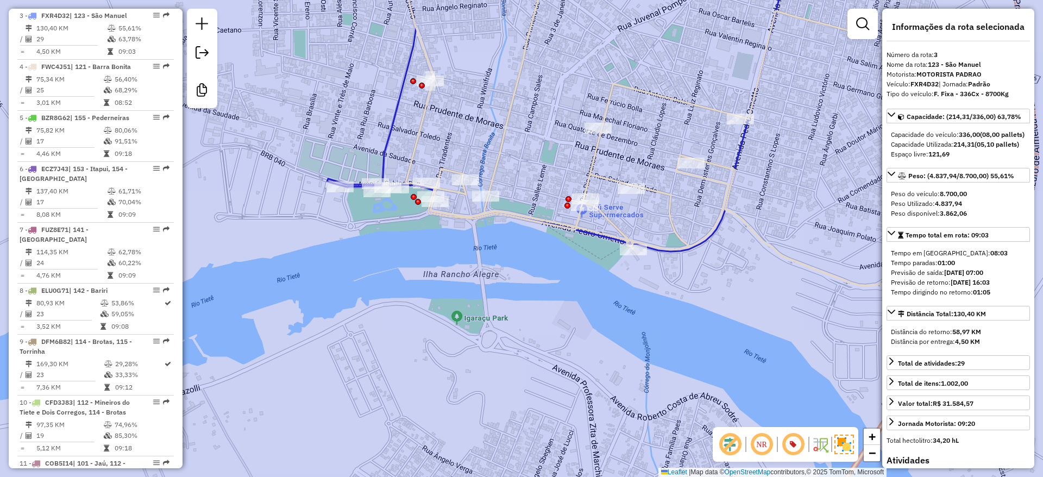
click at [460, 268] on div "Janela de atendimento Grade de atendimento Capacidade Transportadoras Veículos …" at bounding box center [521, 238] width 1043 height 477
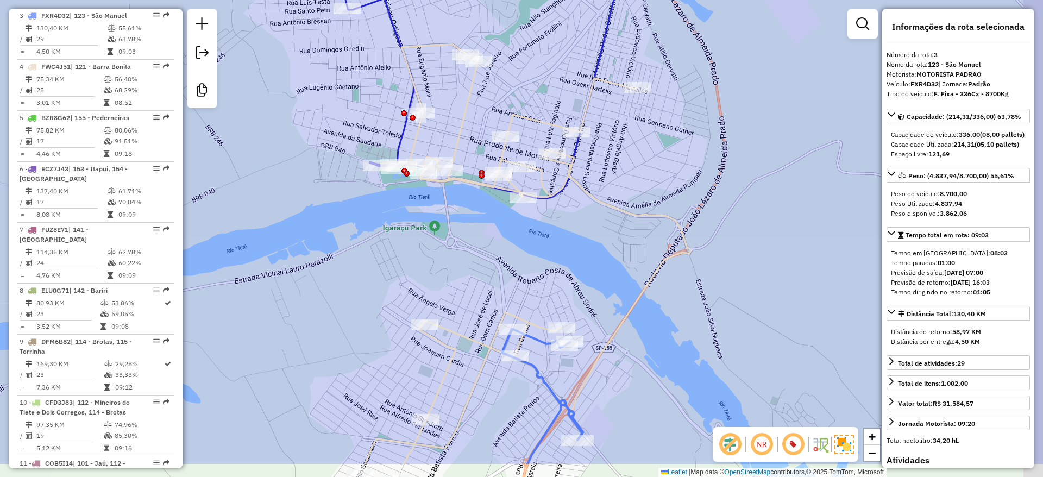
drag, startPoint x: 482, startPoint y: 257, endPoint x: 477, endPoint y: 247, distance: 11.2
click at [477, 247] on div "Janela de atendimento Grade de atendimento Capacidade Transportadoras Veículos …" at bounding box center [521, 238] width 1043 height 477
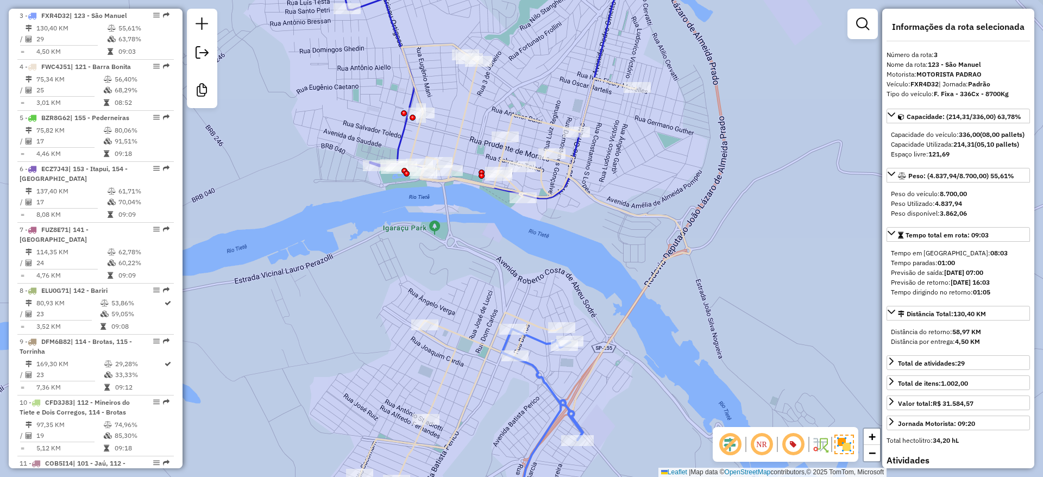
click at [614, 206] on icon at bounding box center [504, 274] width 372 height 458
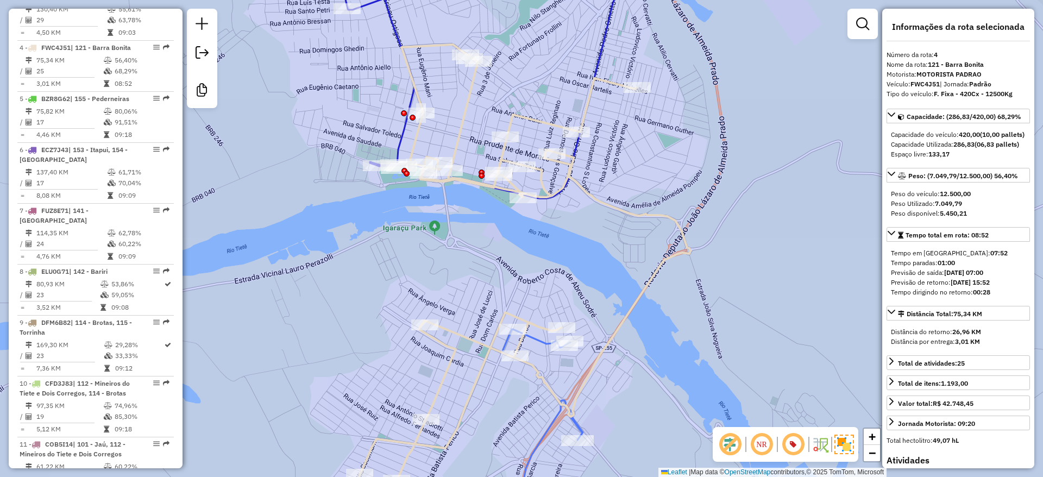
scroll to position [628, 0]
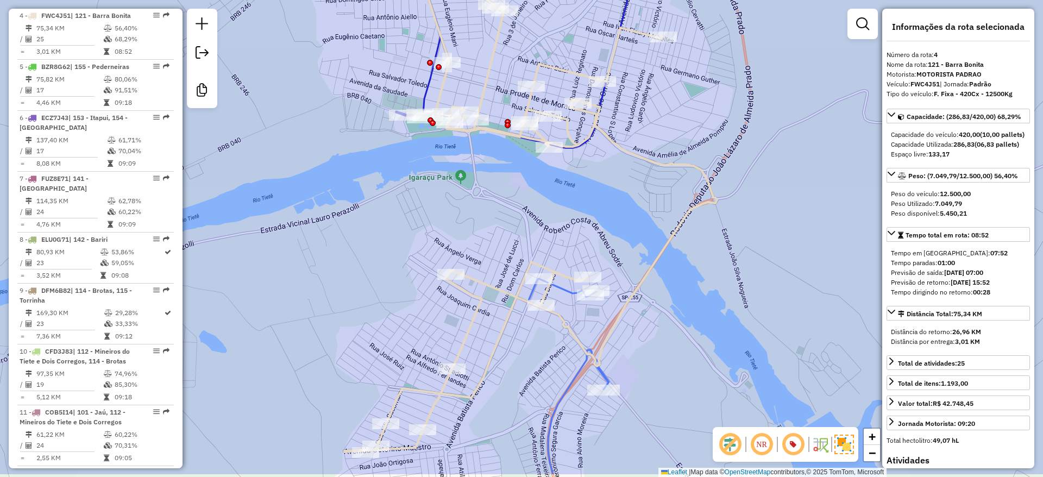
drag, startPoint x: 574, startPoint y: 231, endPoint x: 600, endPoint y: 180, distance: 56.6
click at [600, 180] on div "Janela de atendimento Grade de atendimento Capacidade Transportadoras Veículos …" at bounding box center [521, 238] width 1043 height 477
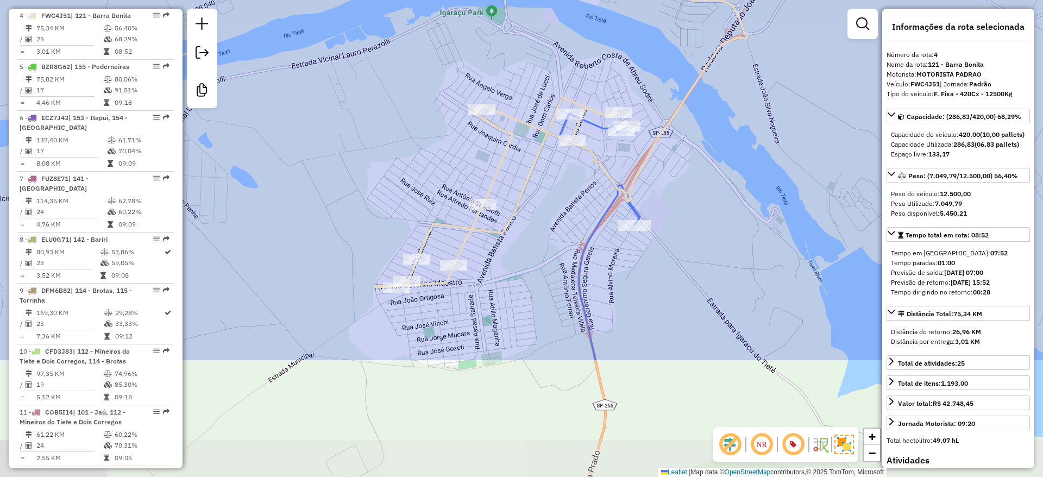
drag, startPoint x: 559, startPoint y: 283, endPoint x: 570, endPoint y: 239, distance: 45.2
click at [570, 239] on div "Rota 4 - Placa FWC4J51 97764474 - [PERSON_NAME] BATIST Janela de atendimento Gr…" at bounding box center [521, 238] width 1043 height 477
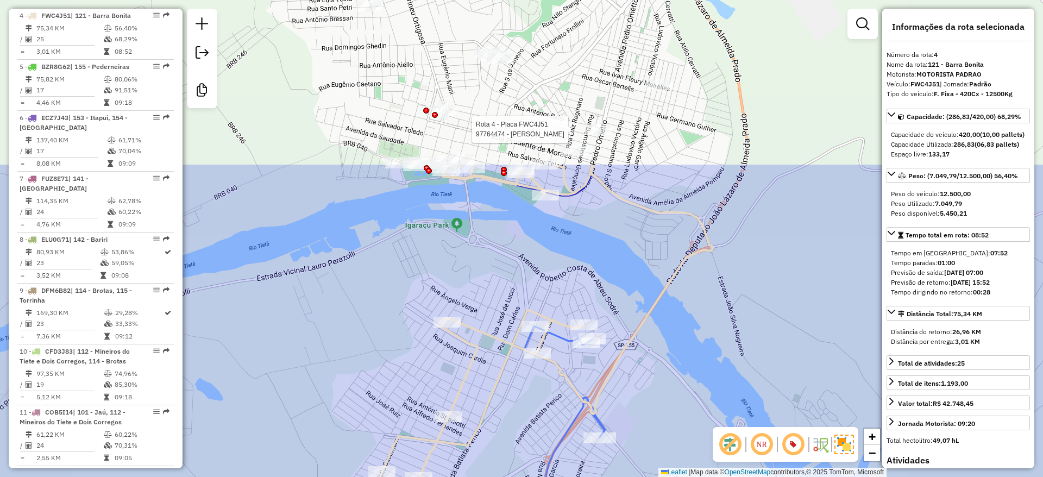
drag, startPoint x: 586, startPoint y: 182, endPoint x: 551, endPoint y: 394, distance: 215.2
click at [551, 394] on div "Rota 4 - Placa FWC4J51 97764474 - [PERSON_NAME] BATIST Janela de atendimento Gr…" at bounding box center [521, 238] width 1043 height 477
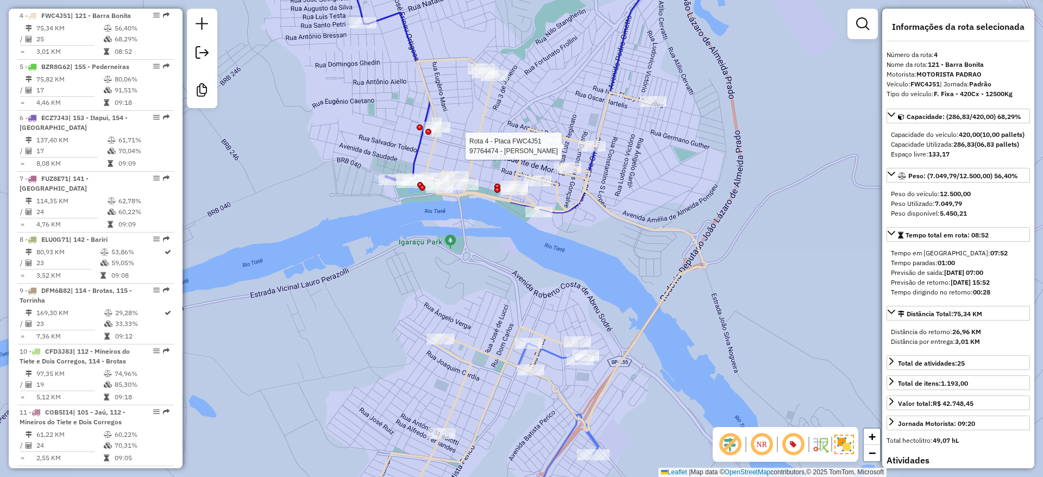
drag, startPoint x: 557, startPoint y: 235, endPoint x: 549, endPoint y: 254, distance: 20.4
click at [548, 253] on div "Rota 4 - Placa FWC4J51 97764474 - [PERSON_NAME] BATIST Janela de atendimento Gr…" at bounding box center [521, 238] width 1043 height 477
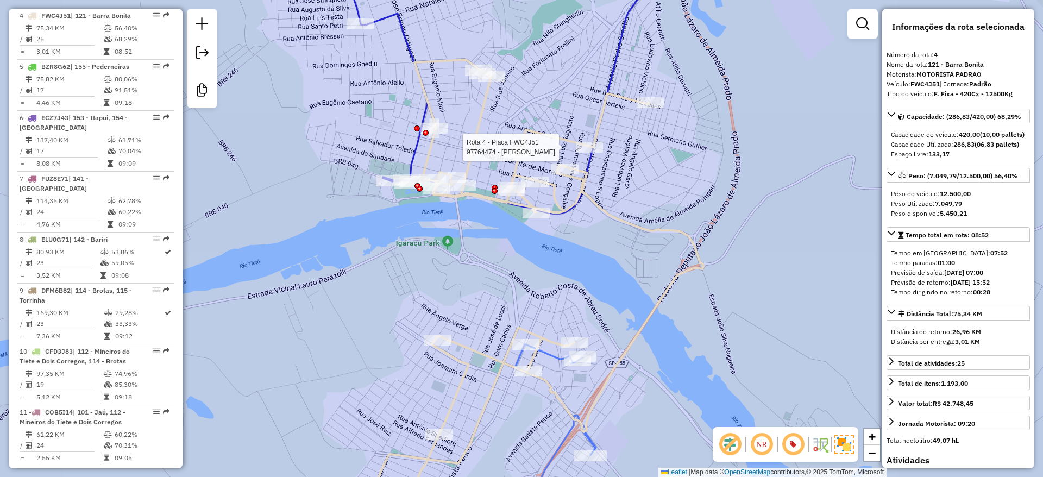
click at [565, 270] on div "Rota 4 - Placa FWC4J51 97764474 - [PERSON_NAME] BATIST Janela de atendimento Gr…" at bounding box center [521, 238] width 1043 height 477
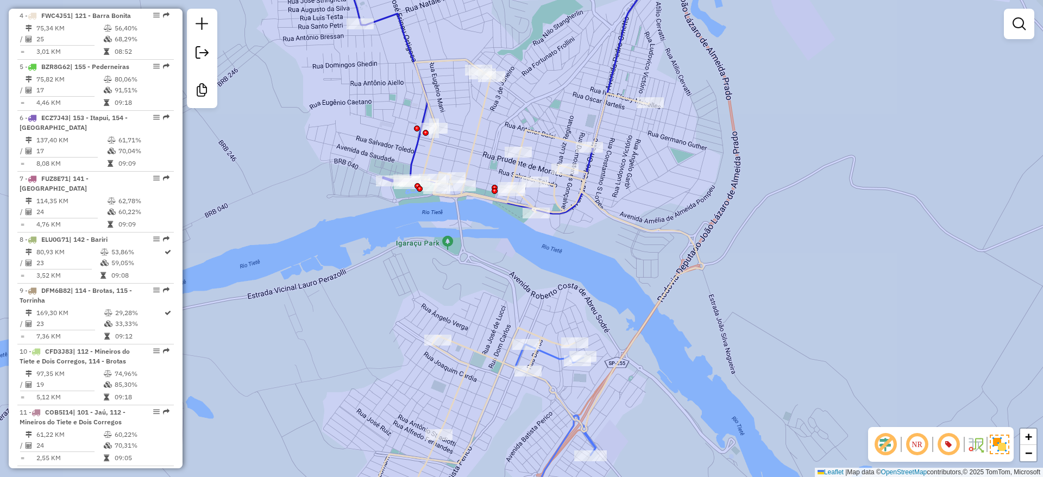
click at [613, 214] on icon at bounding box center [517, 289] width 372 height 458
select select "**********"
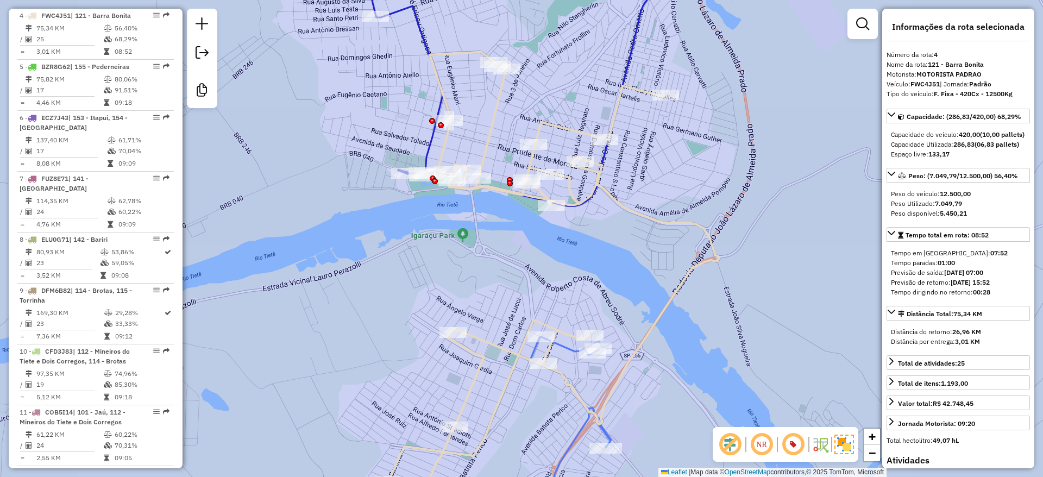
drag, startPoint x: 591, startPoint y: 251, endPoint x: 606, endPoint y: 244, distance: 16.0
click at [606, 244] on div "Janela de atendimento Grade de atendimento Capacidade Transportadoras Veículos …" at bounding box center [521, 238] width 1043 height 477
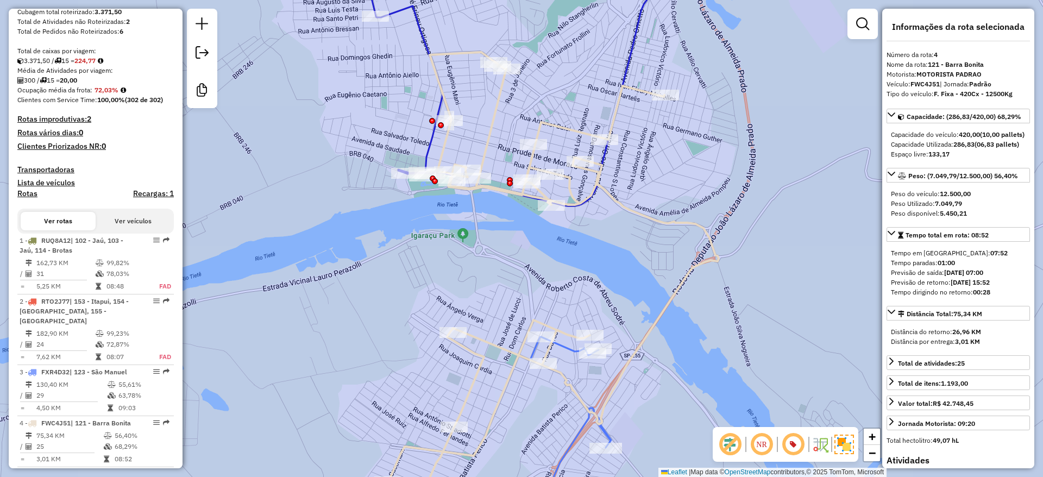
scroll to position [3, 0]
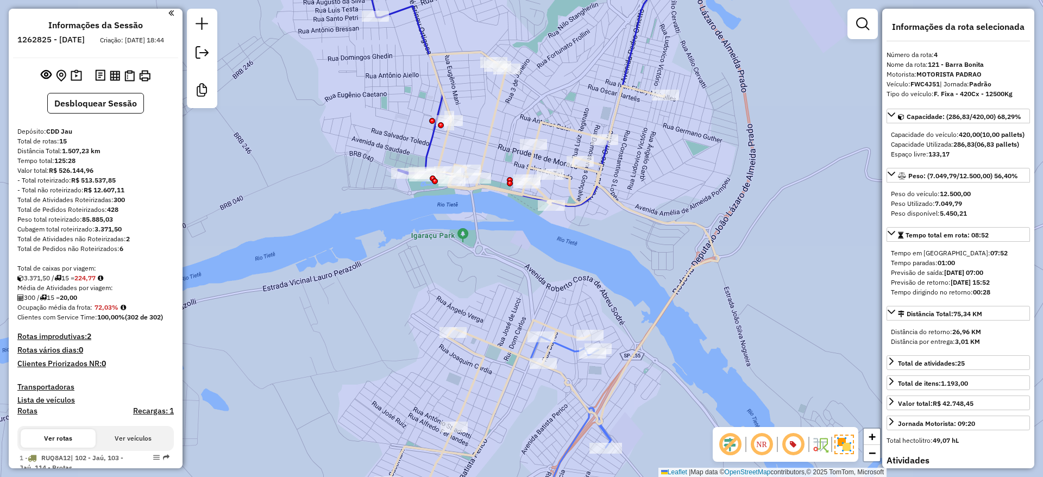
click at [168, 15] on em at bounding box center [170, 13] width 5 height 10
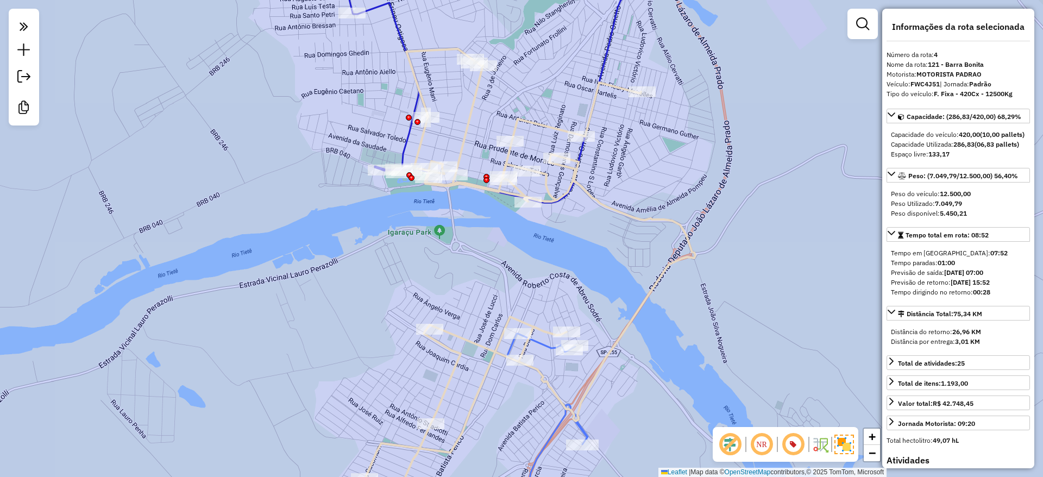
drag, startPoint x: 576, startPoint y: 257, endPoint x: 552, endPoint y: 254, distance: 23.6
click at [552, 254] on div "Janela de atendimento Grade de atendimento Capacidade Transportadoras Veículos …" at bounding box center [521, 238] width 1043 height 477
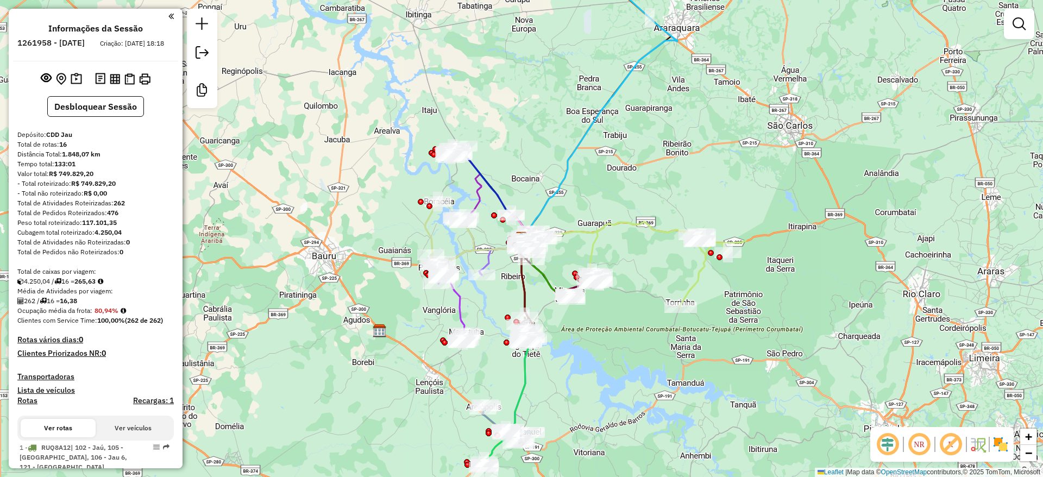
click at [885, 439] on em at bounding box center [888, 444] width 26 height 26
click at [955, 437] on em at bounding box center [951, 444] width 26 height 26
click at [1002, 443] on img at bounding box center [1000, 444] width 17 height 17
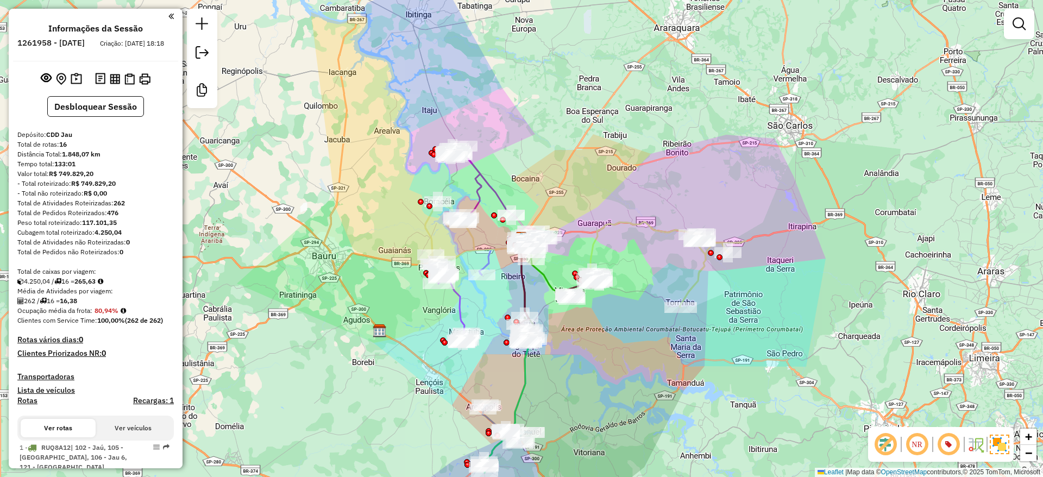
click at [889, 268] on div "Janela de atendimento Grade de atendimento Capacidade Transportadoras Veículos …" at bounding box center [521, 238] width 1043 height 477
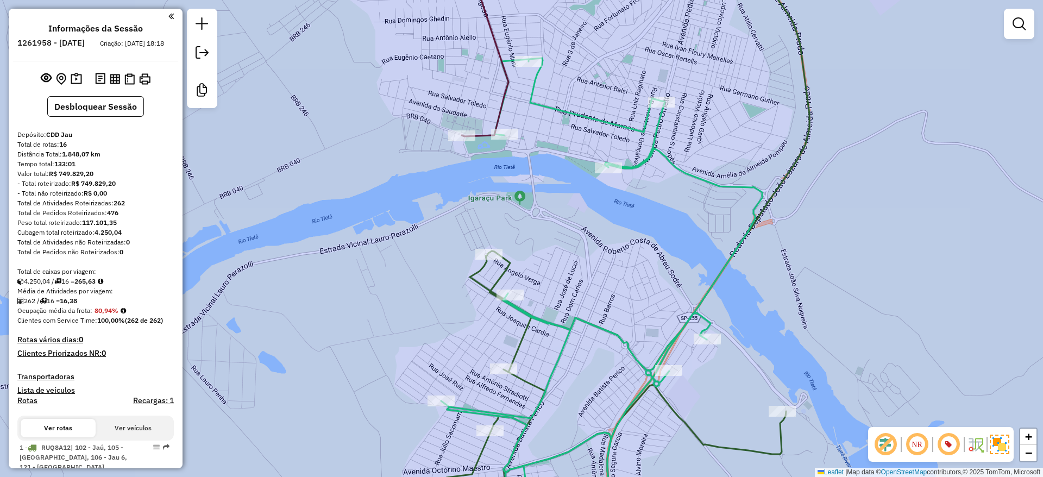
drag, startPoint x: 564, startPoint y: 269, endPoint x: 647, endPoint y: 268, distance: 83.1
click at [647, 268] on div "Janela de atendimento Grade de atendimento Capacidade Transportadoras Veículos …" at bounding box center [521, 238] width 1043 height 477
click at [645, 270] on div "Janela de atendimento Grade de atendimento Capacidade Transportadoras Veículos …" at bounding box center [521, 238] width 1043 height 477
click at [617, 337] on icon at bounding box center [601, 291] width 321 height 467
select select "**********"
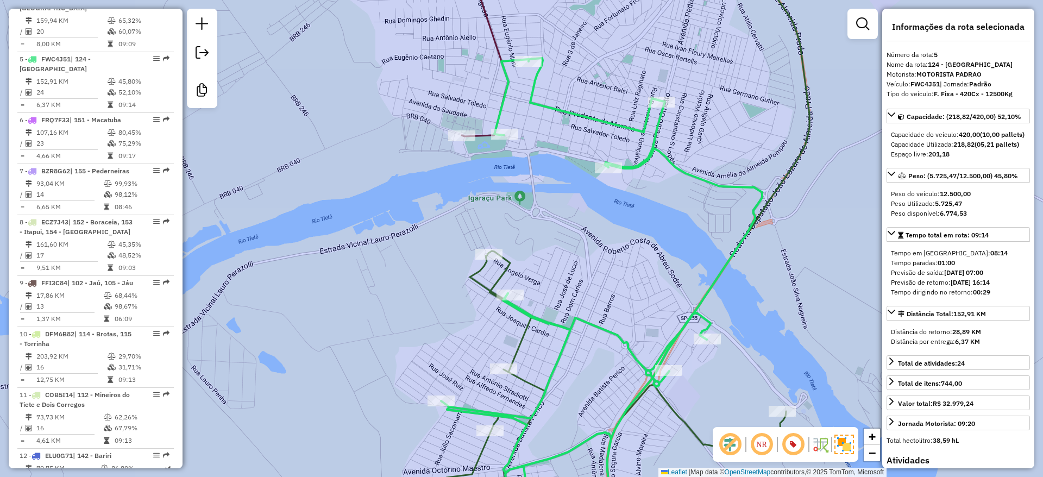
scroll to position [675, 0]
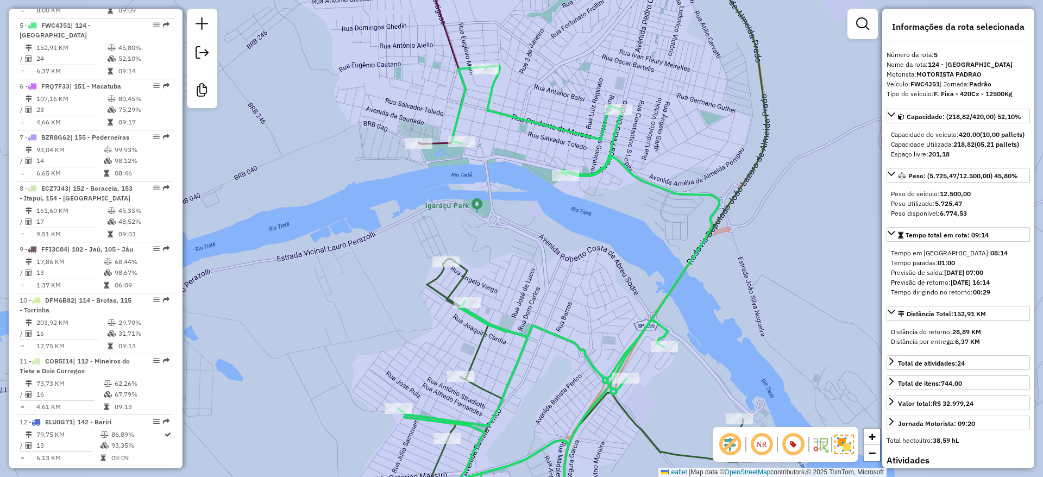
drag, startPoint x: 645, startPoint y: 285, endPoint x: 607, endPoint y: 292, distance: 39.2
click at [607, 292] on div "Janela de atendimento Grade de atendimento Capacidade Transportadoras Veículos …" at bounding box center [521, 238] width 1043 height 477
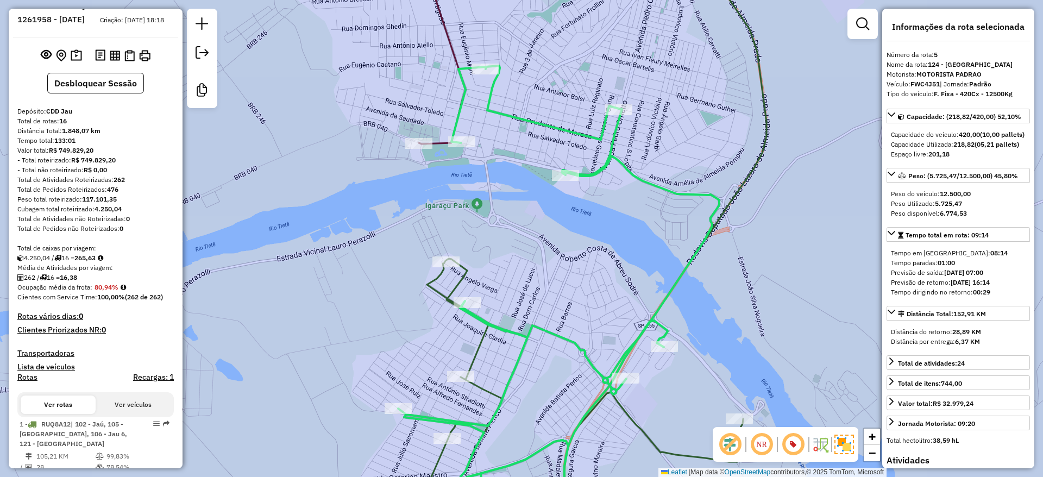
scroll to position [0, 0]
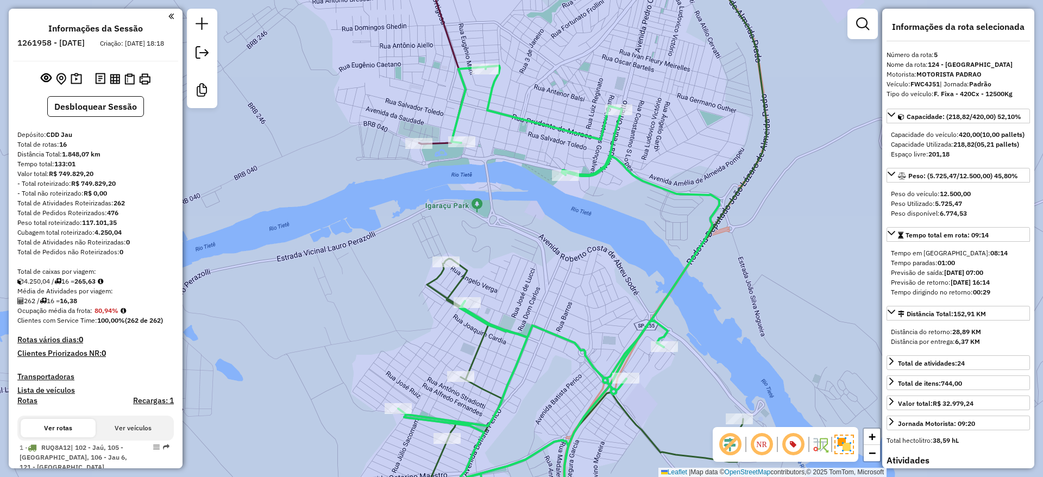
click at [168, 15] on em at bounding box center [170, 16] width 5 height 10
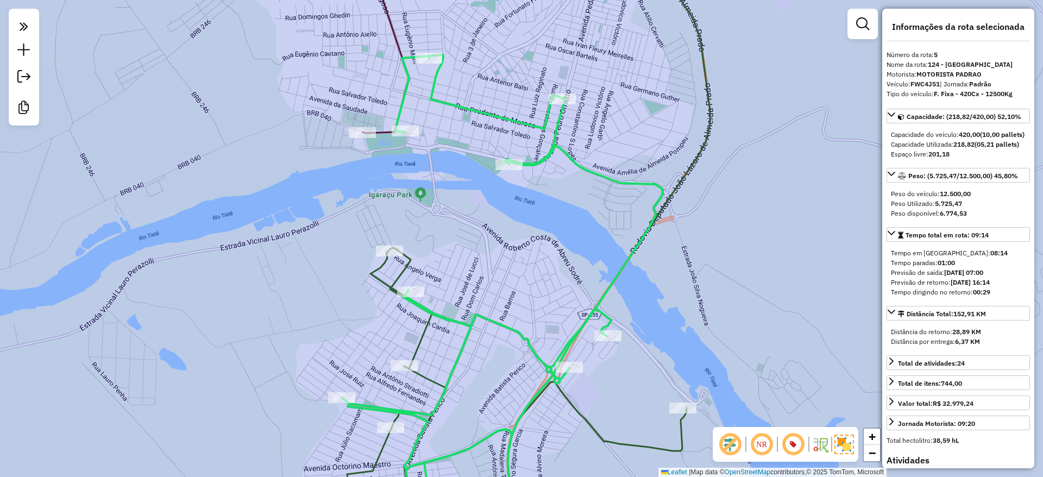
drag, startPoint x: 389, startPoint y: 191, endPoint x: 349, endPoint y: 184, distance: 41.3
click at [349, 184] on div "Janela de atendimento Grade de atendimento Capacidade Transportadoras Veículos …" at bounding box center [521, 238] width 1043 height 477
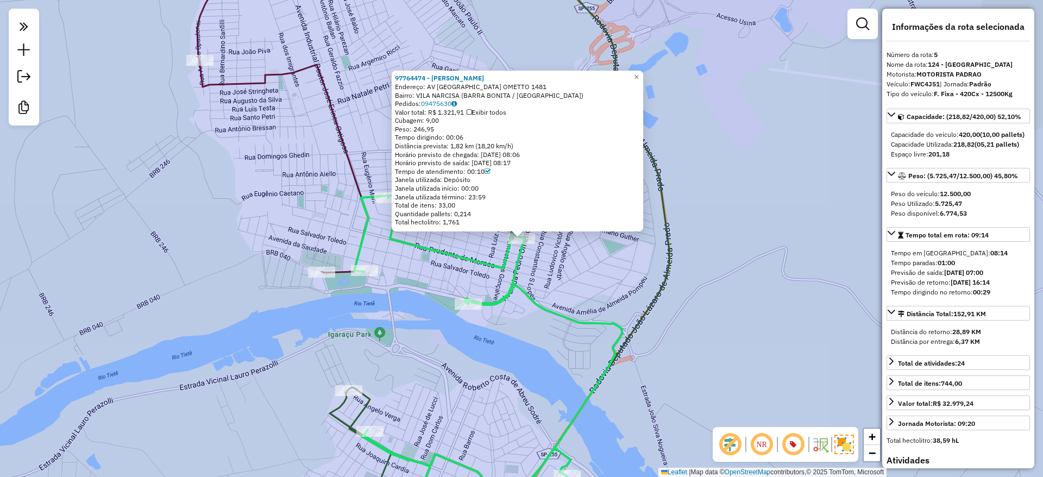
click at [265, 205] on div "97764474 - LEANDRO ROCHA BATIST Endereço: AV AVENIDA PEDRO OMETTO 1481 Bairro: …" at bounding box center [521, 238] width 1043 height 477
